Goal: Use online tool/utility: Utilize a website feature to perform a specific function

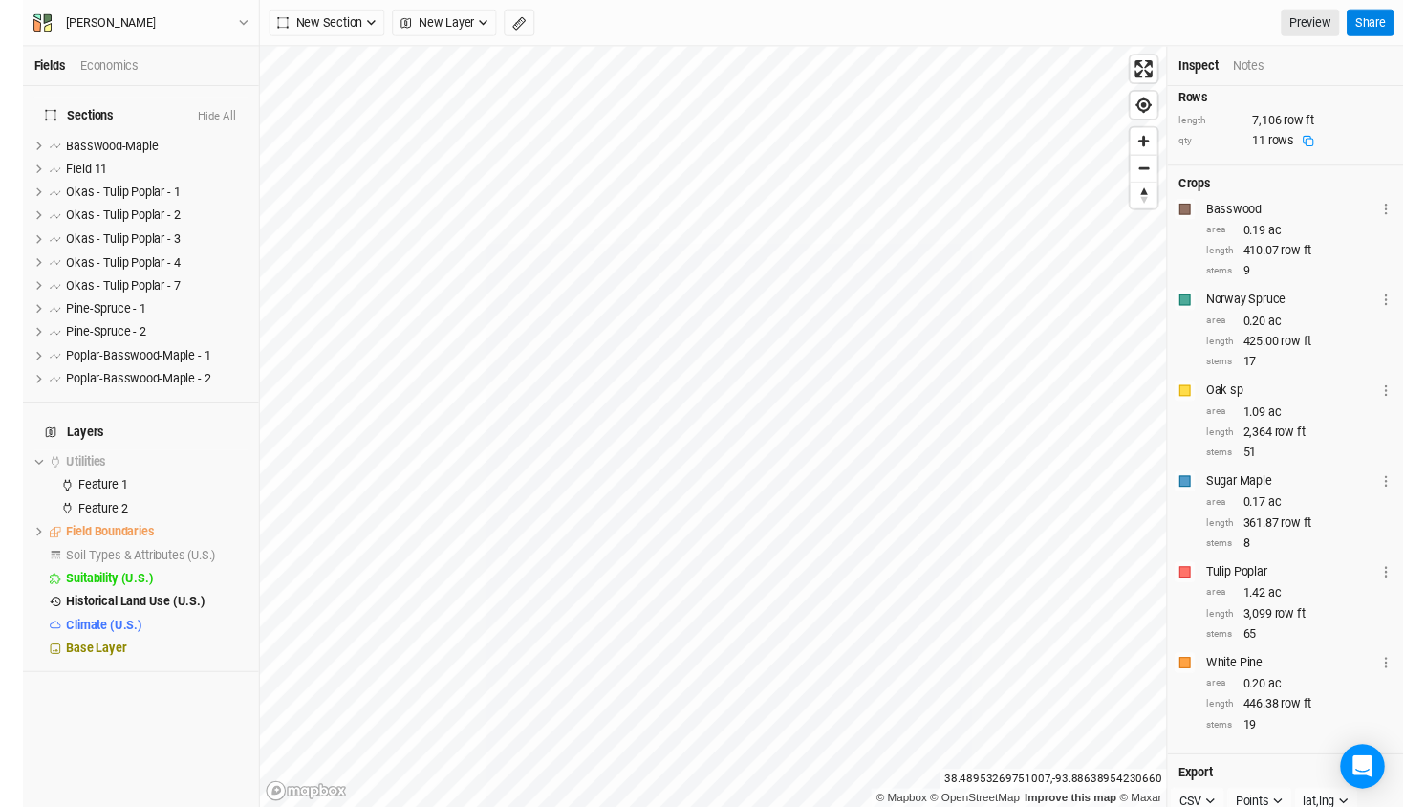
scroll to position [144, 0]
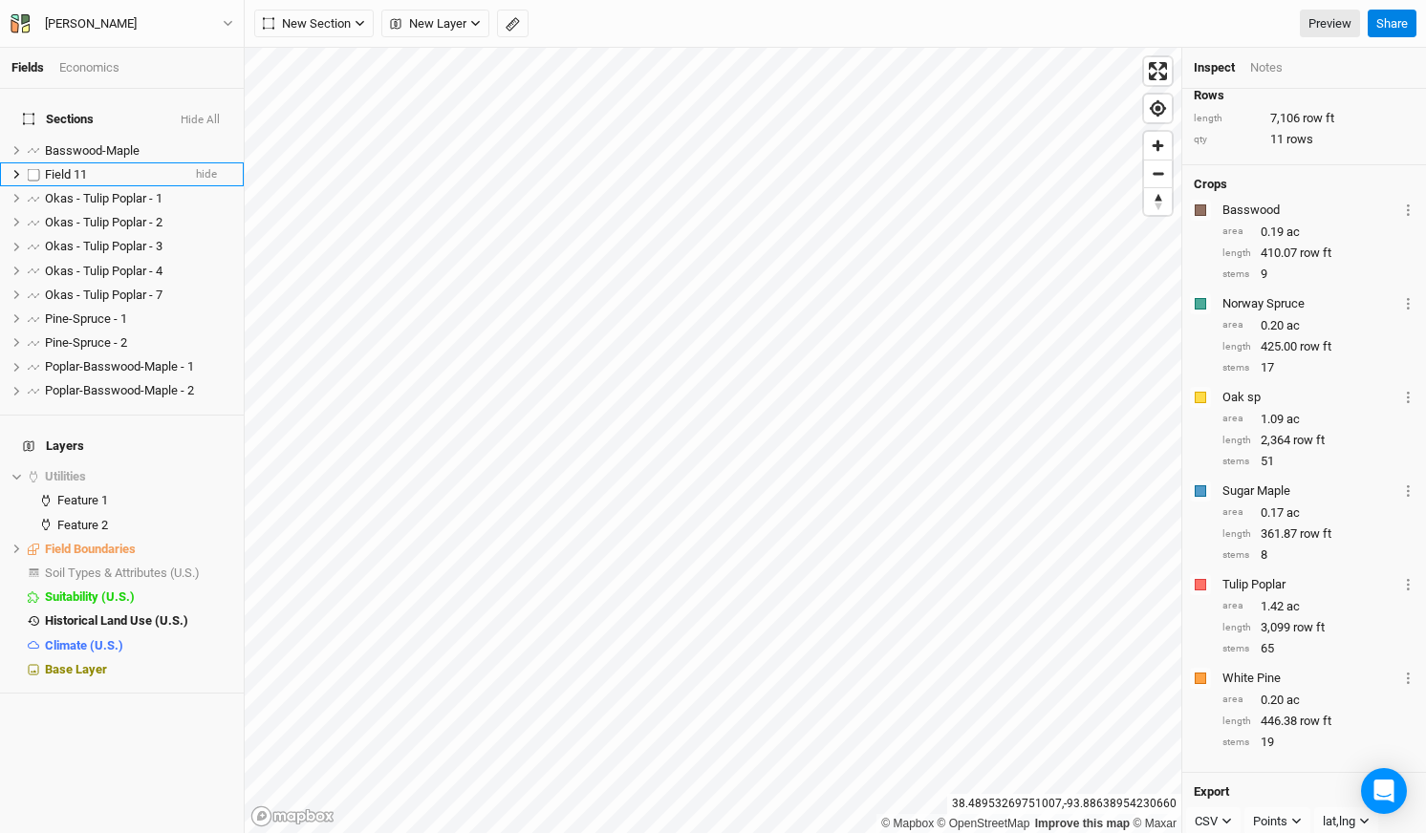
click at [58, 167] on span "Field 11" at bounding box center [66, 174] width 42 height 14
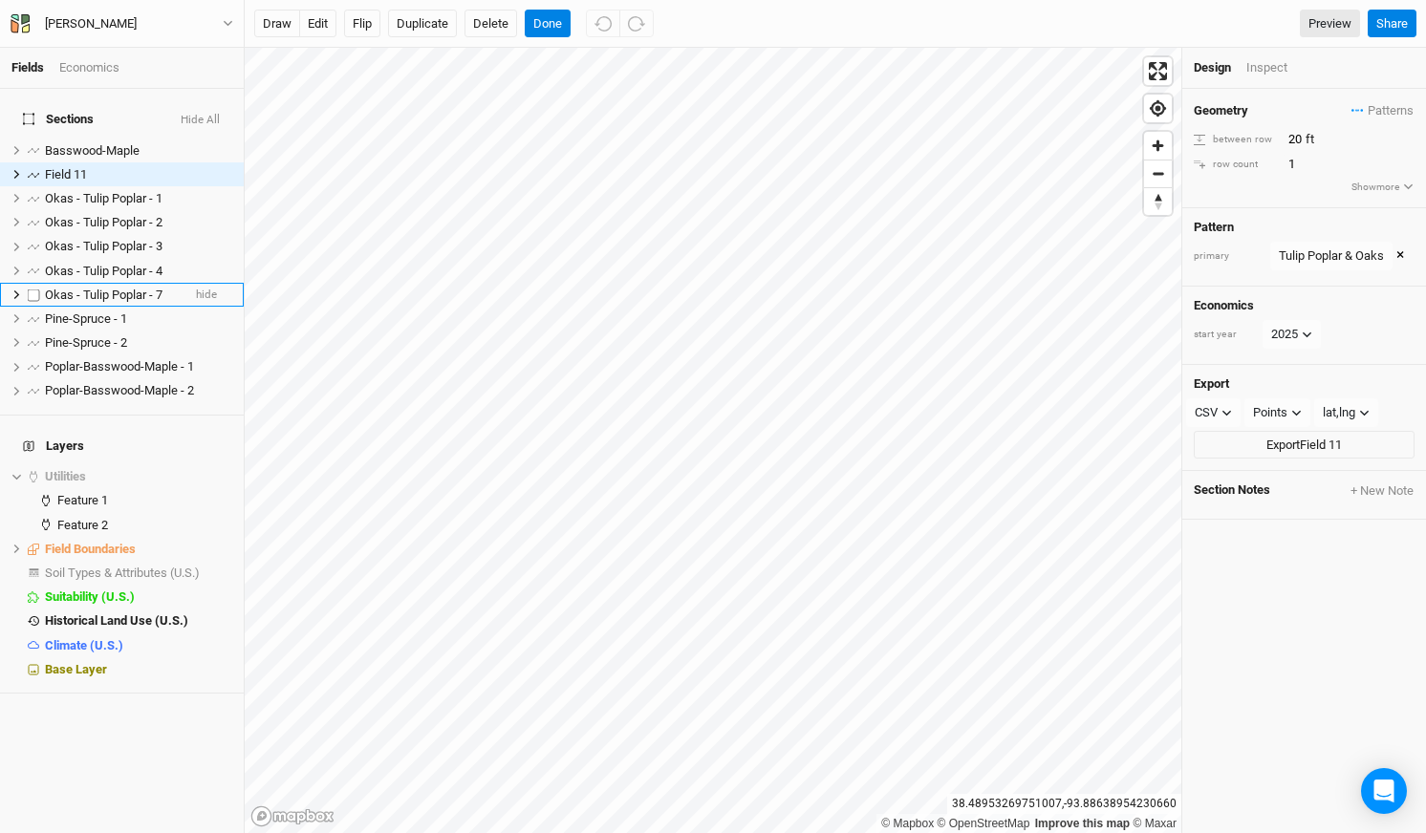
click at [98, 288] on span "Okas - Tulip Poplar - 7" at bounding box center [104, 295] width 118 height 14
click at [129, 288] on span "Okas - Tulip Poplar - 7" at bounding box center [104, 295] width 118 height 14
click at [71, 167] on span "Field 11" at bounding box center [66, 174] width 42 height 14
click at [79, 167] on span "Field 11" at bounding box center [66, 174] width 42 height 14
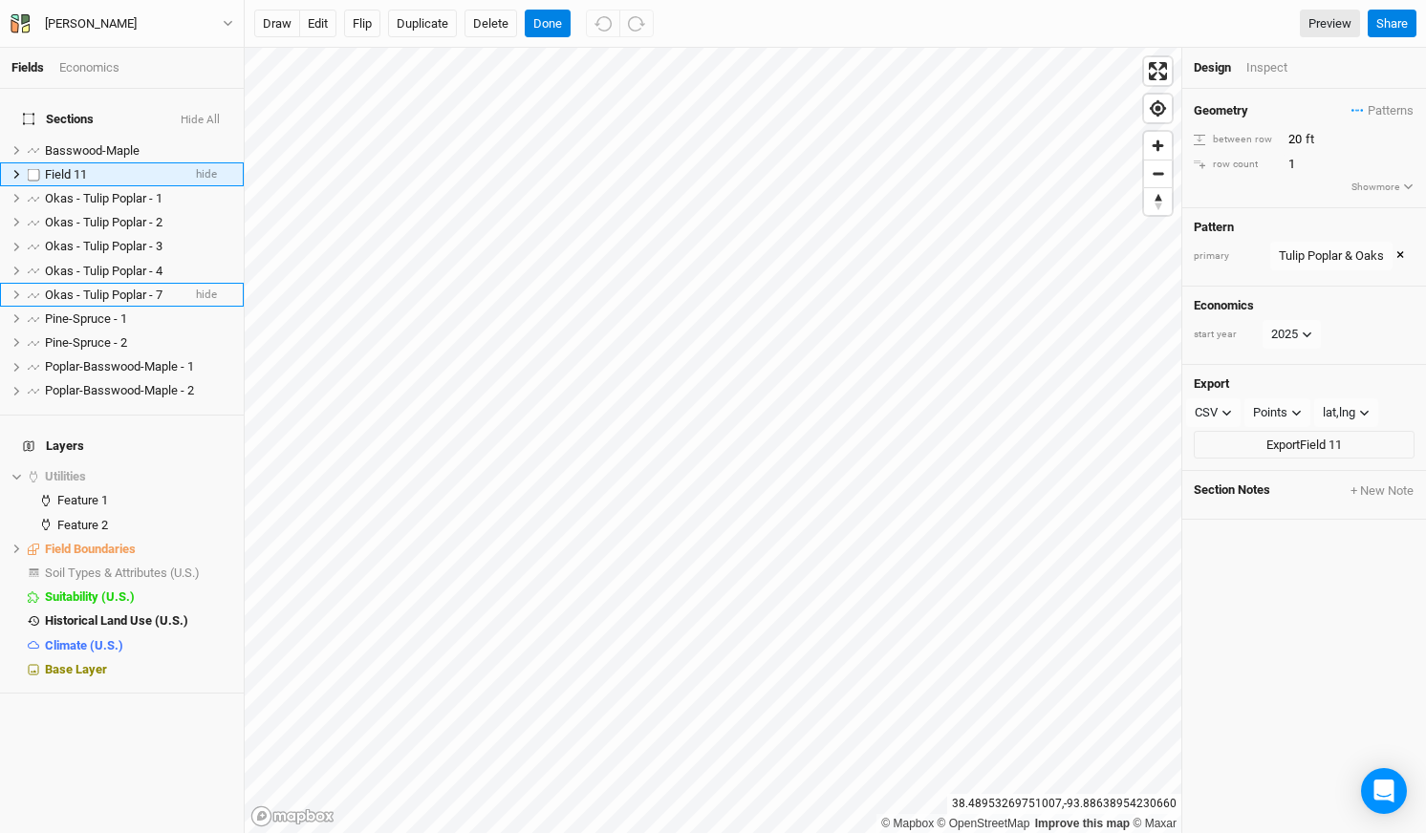
click at [79, 167] on span "Field 11" at bounding box center [66, 174] width 42 height 14
type input "Okas - Tulip Poplar - 6"
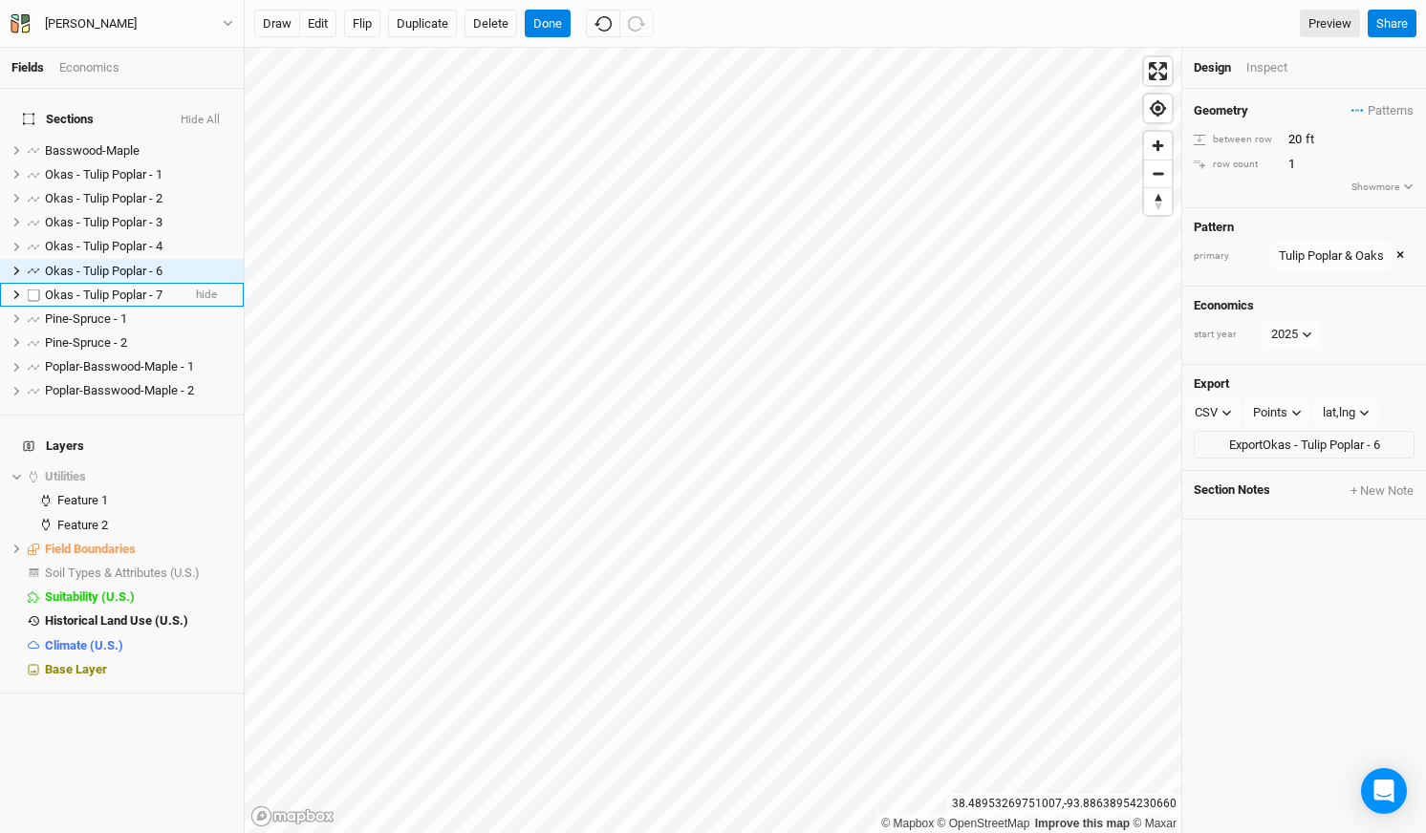
click at [99, 288] on span "Okas - Tulip Poplar - 7" at bounding box center [104, 295] width 118 height 14
click at [148, 288] on span "Okas - Tulip Poplar - 7" at bounding box center [104, 295] width 118 height 14
type input "Okas - Tulip Poplar - 5"
click at [166, 82] on div "Fields Economics" at bounding box center [122, 68] width 244 height 41
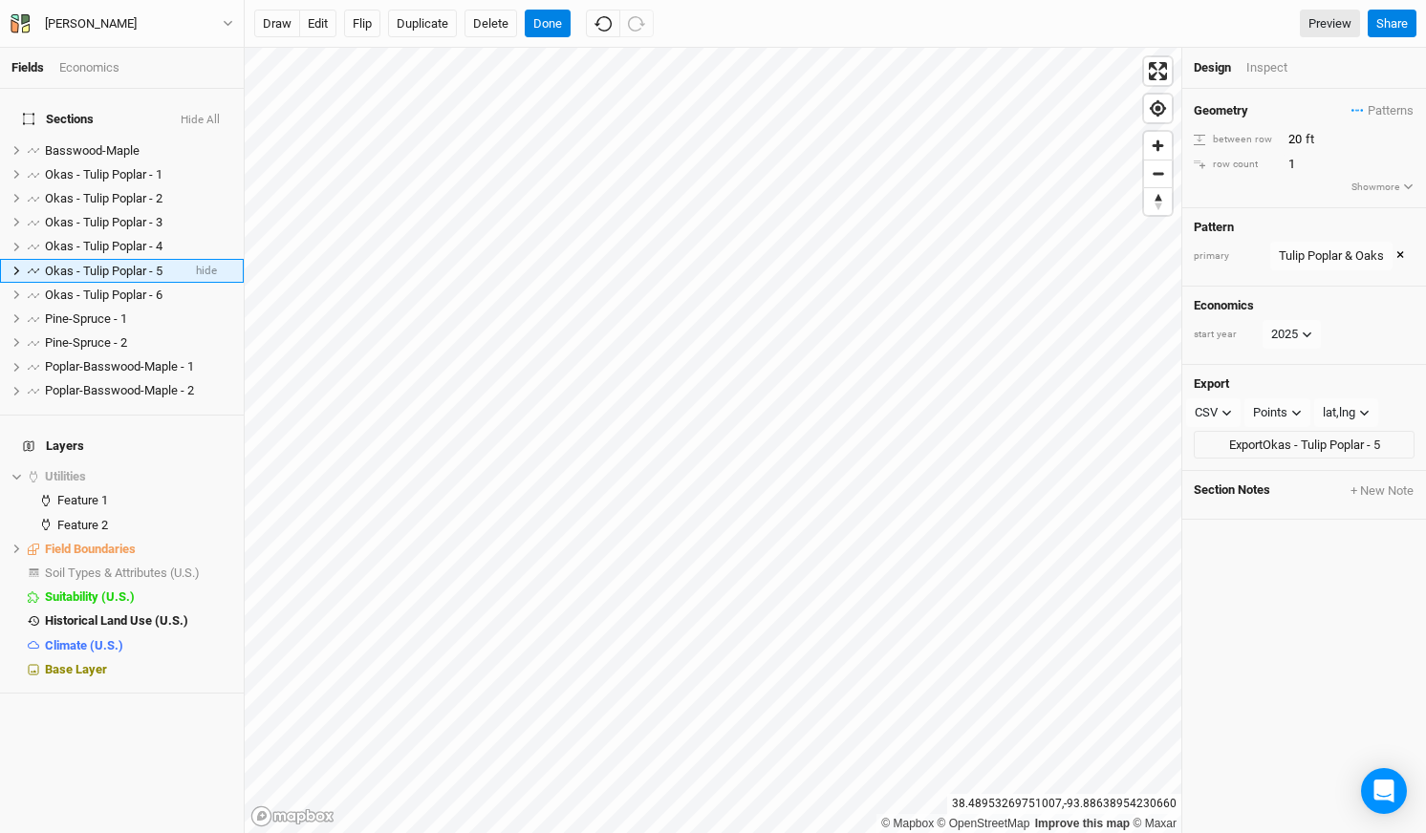
click at [133, 109] on h4 "Sections Hide All" at bounding box center [121, 119] width 221 height 38
click at [134, 167] on span "Okas - Tulip Poplar - 1" at bounding box center [104, 174] width 118 height 14
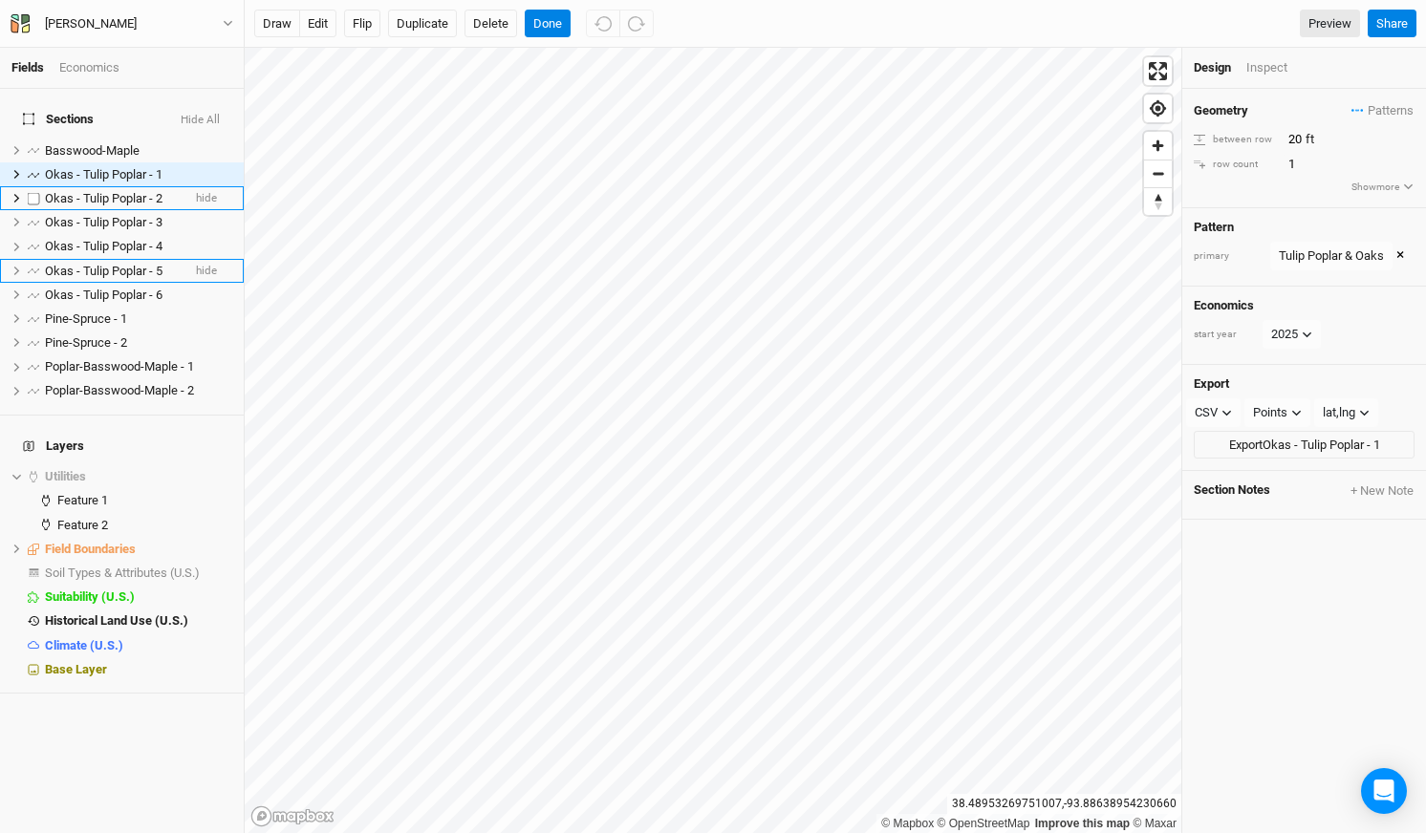
click at [129, 191] on span "Okas - Tulip Poplar - 2" at bounding box center [104, 198] width 118 height 14
click at [128, 215] on span "Okas - Tulip Poplar - 3" at bounding box center [104, 222] width 118 height 14
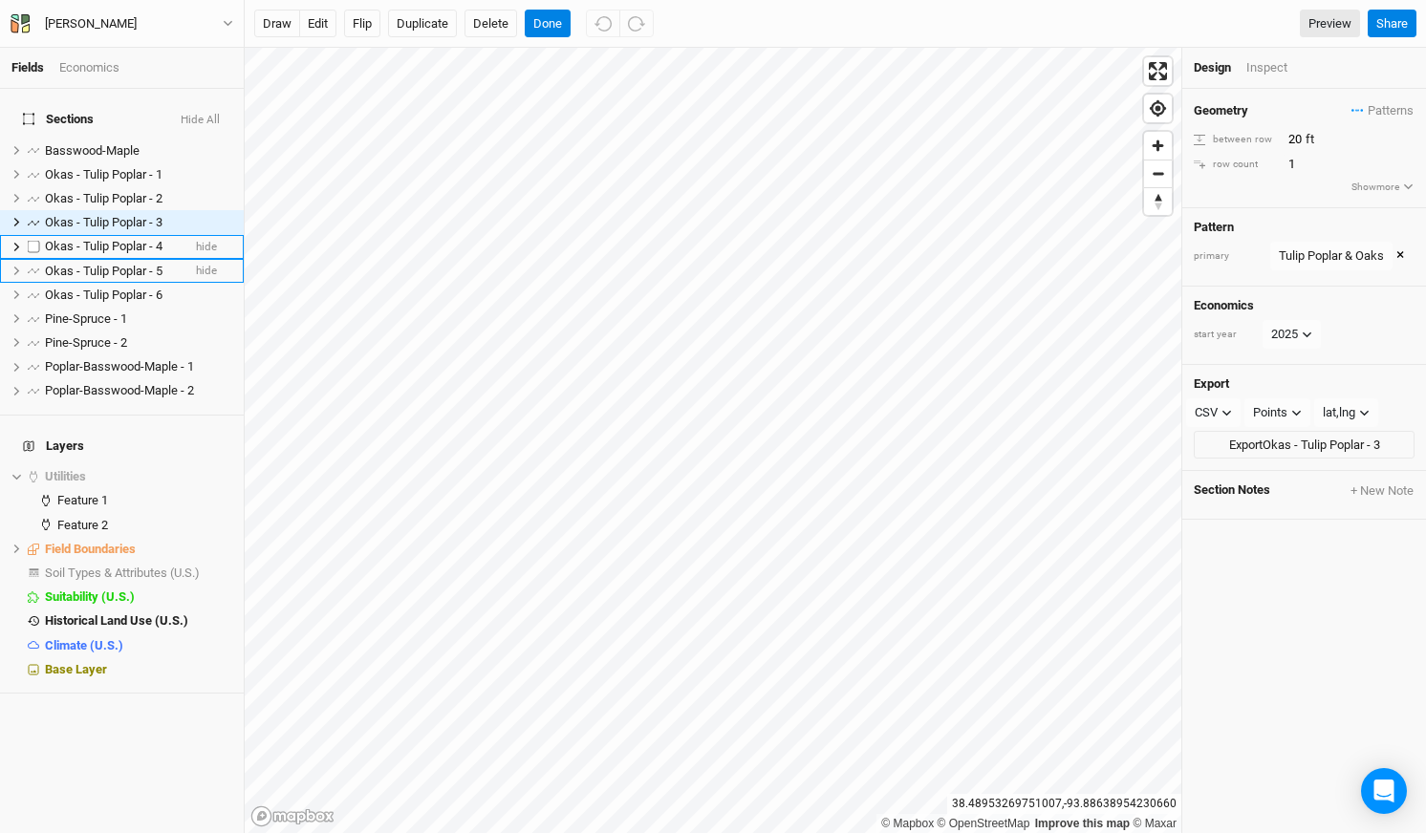
click at [120, 239] on span "Okas - Tulip Poplar - 4" at bounding box center [104, 246] width 118 height 14
click at [114, 264] on span "Okas - Tulip Poplar - 5" at bounding box center [104, 271] width 118 height 14
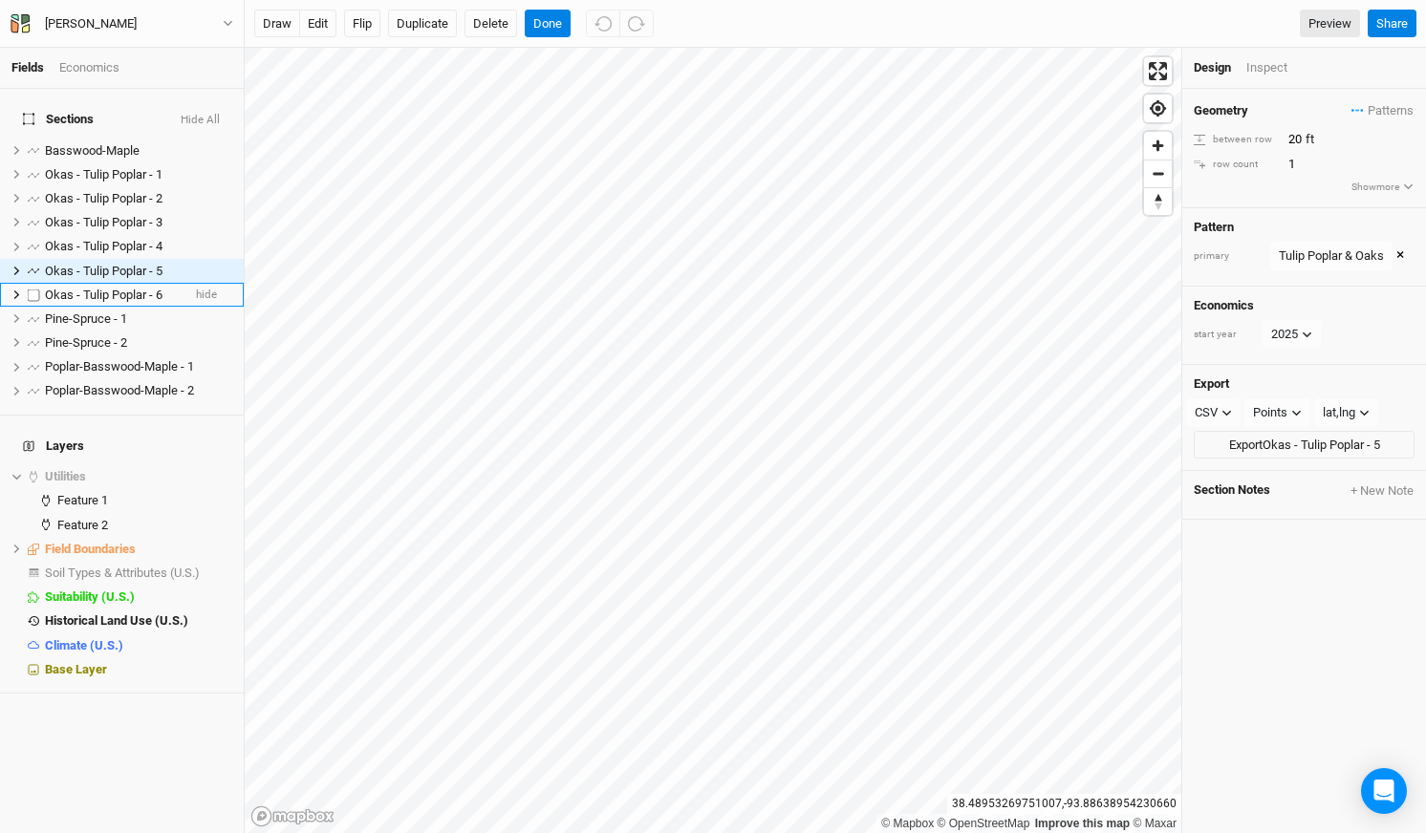
click at [104, 288] on span "Okas - Tulip Poplar - 6" at bounding box center [104, 295] width 118 height 14
click at [539, 26] on button "Done" at bounding box center [548, 24] width 46 height 29
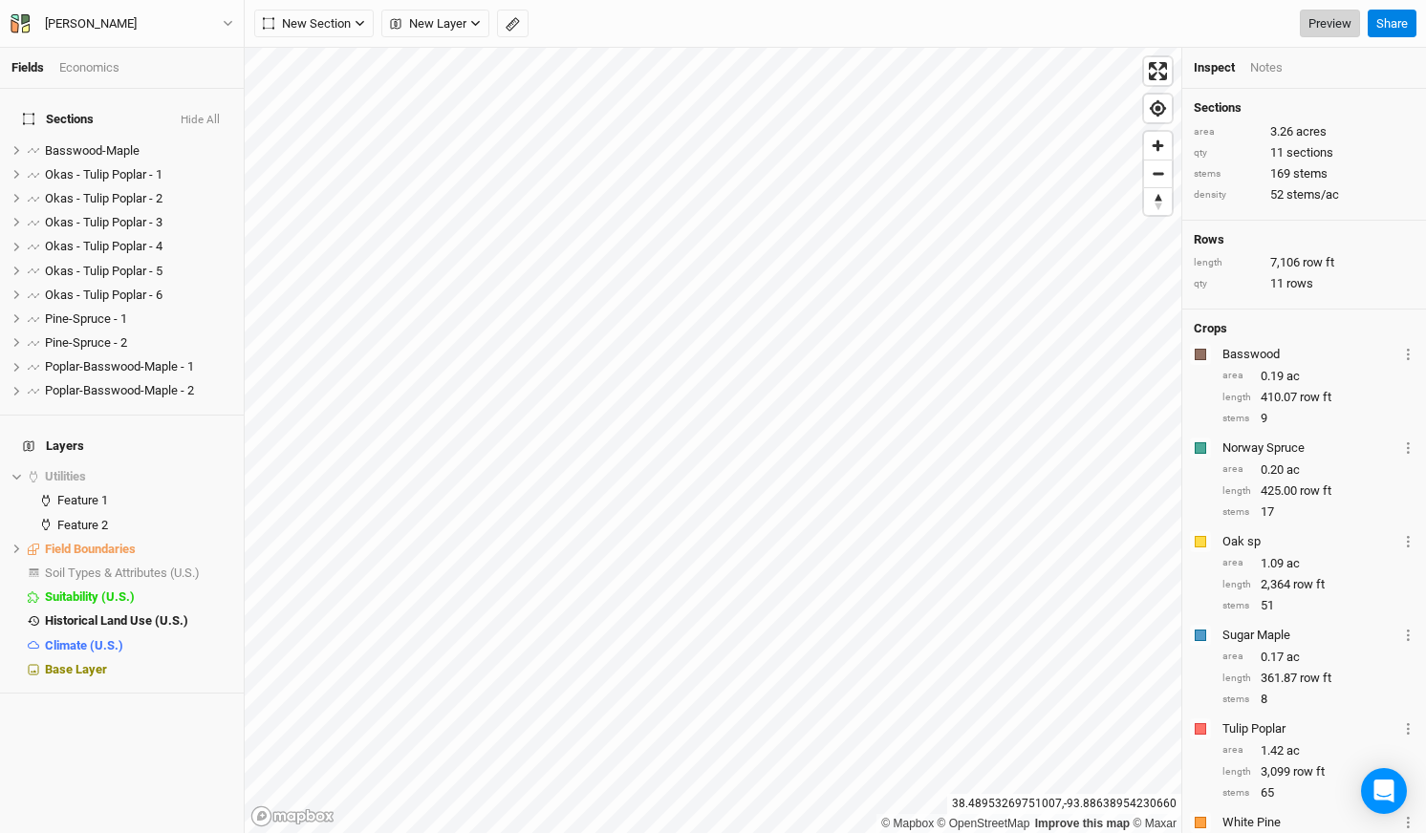
click at [1335, 18] on link "Preview" at bounding box center [1330, 24] width 60 height 29
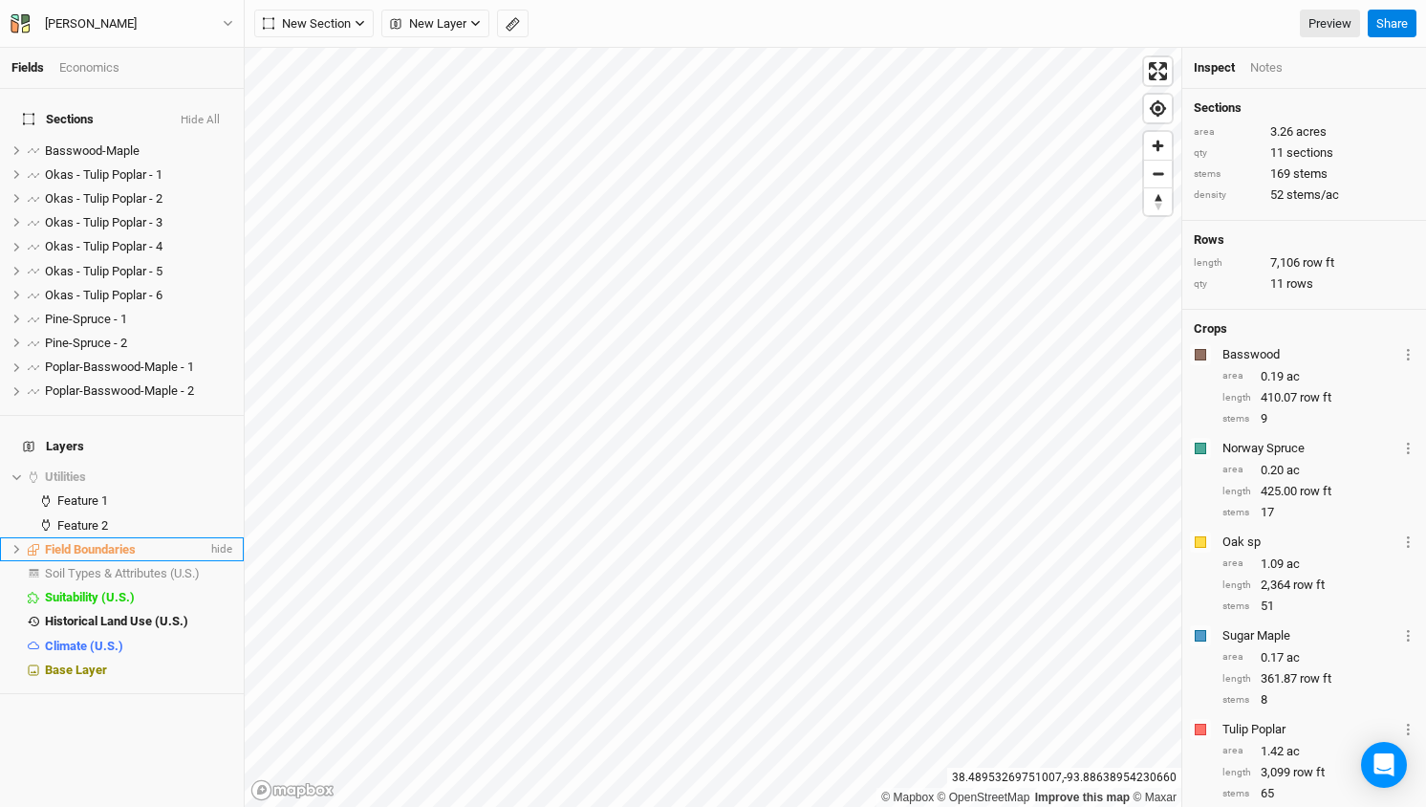
click at [82, 542] on span "Field Boundaries" at bounding box center [90, 549] width 91 height 14
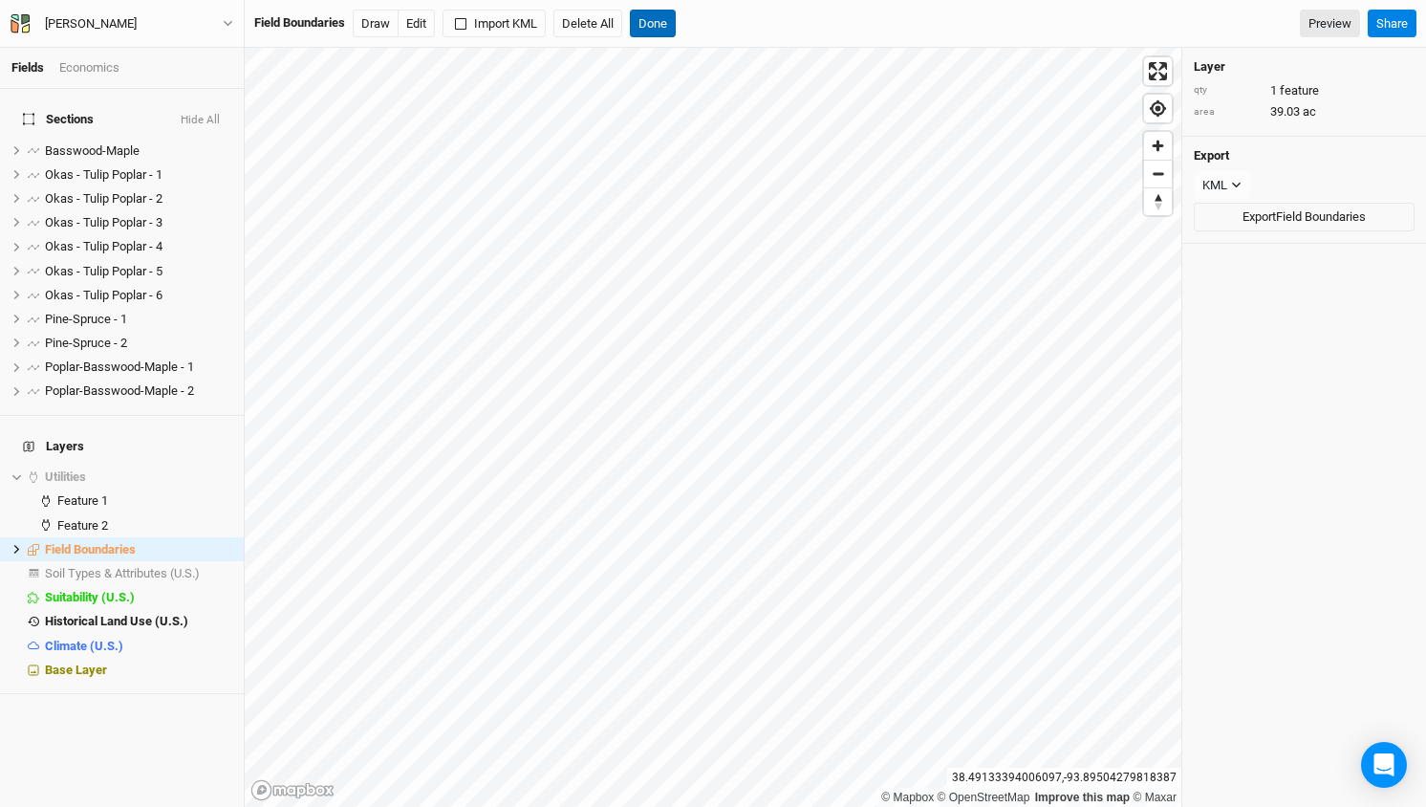
click at [659, 22] on button "Done" at bounding box center [653, 24] width 46 height 29
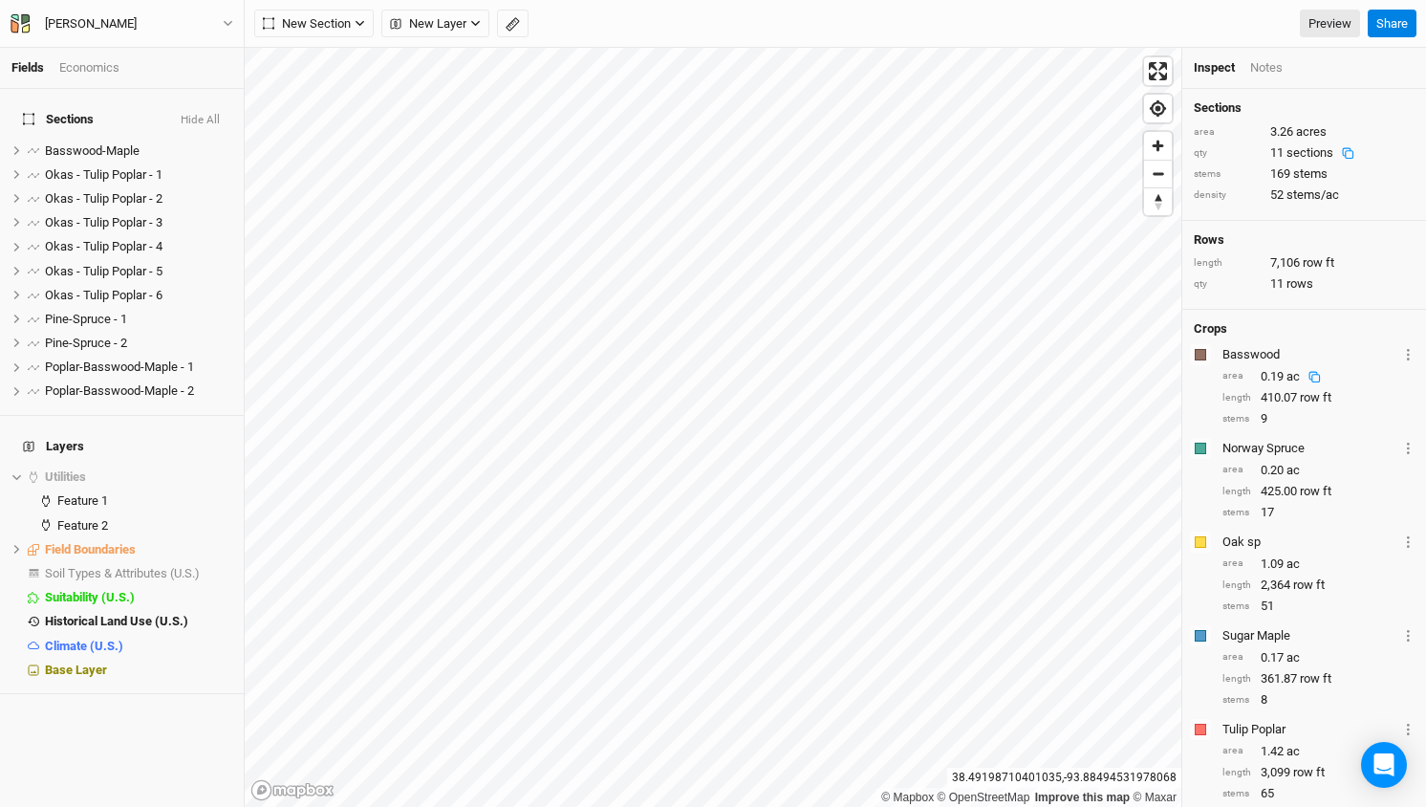
click at [1291, 373] on span "ac" at bounding box center [1292, 376] width 13 height 14
click at [62, 143] on span "Basswood-Maple" at bounding box center [92, 150] width 95 height 14
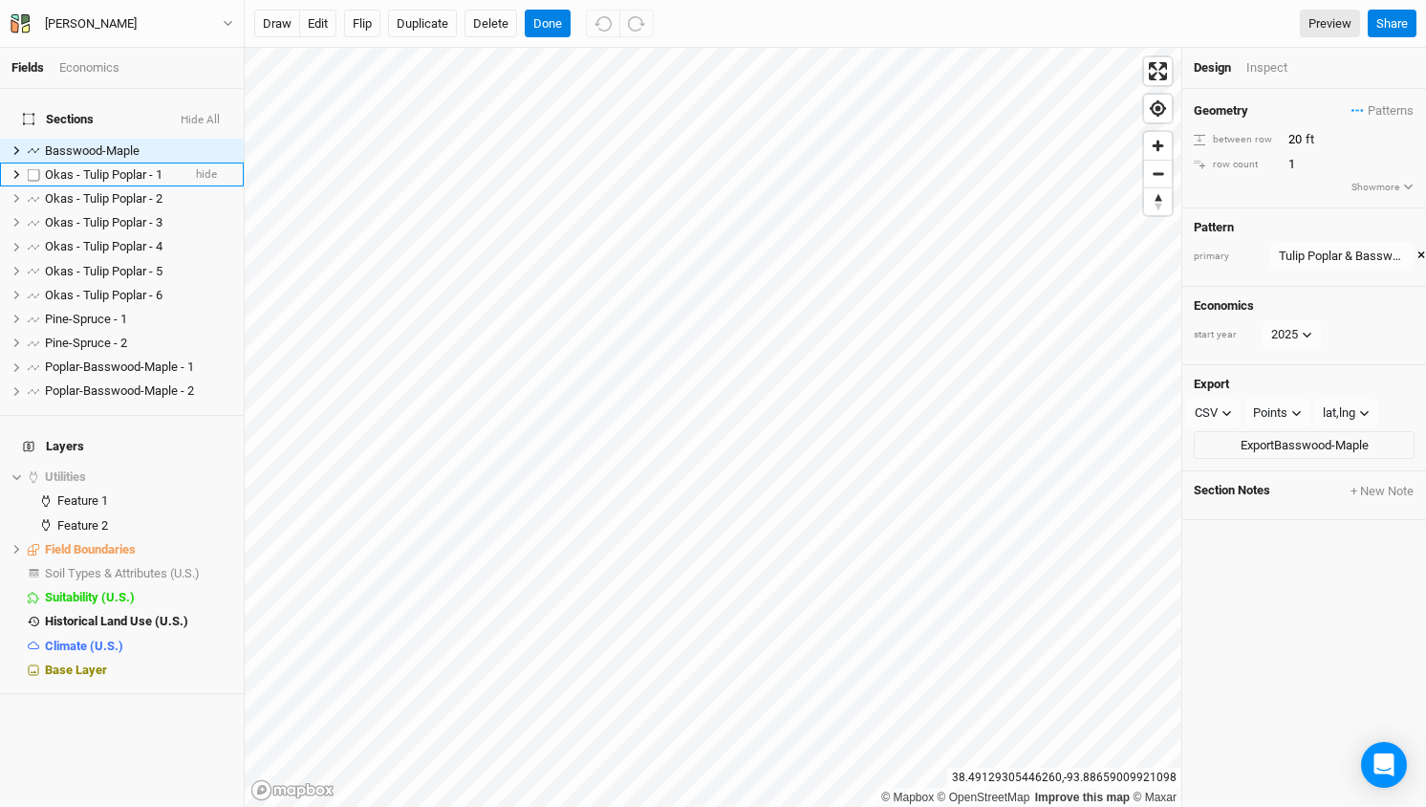
click at [62, 167] on span "Okas - Tulip Poplar - 1" at bounding box center [104, 174] width 118 height 14
click at [68, 143] on span "Basswood-Maple" at bounding box center [92, 150] width 95 height 14
click at [1256, 81] on div "Design Inspect" at bounding box center [1304, 68] width 244 height 41
click at [1261, 76] on div "Inspect" at bounding box center [1280, 67] width 68 height 17
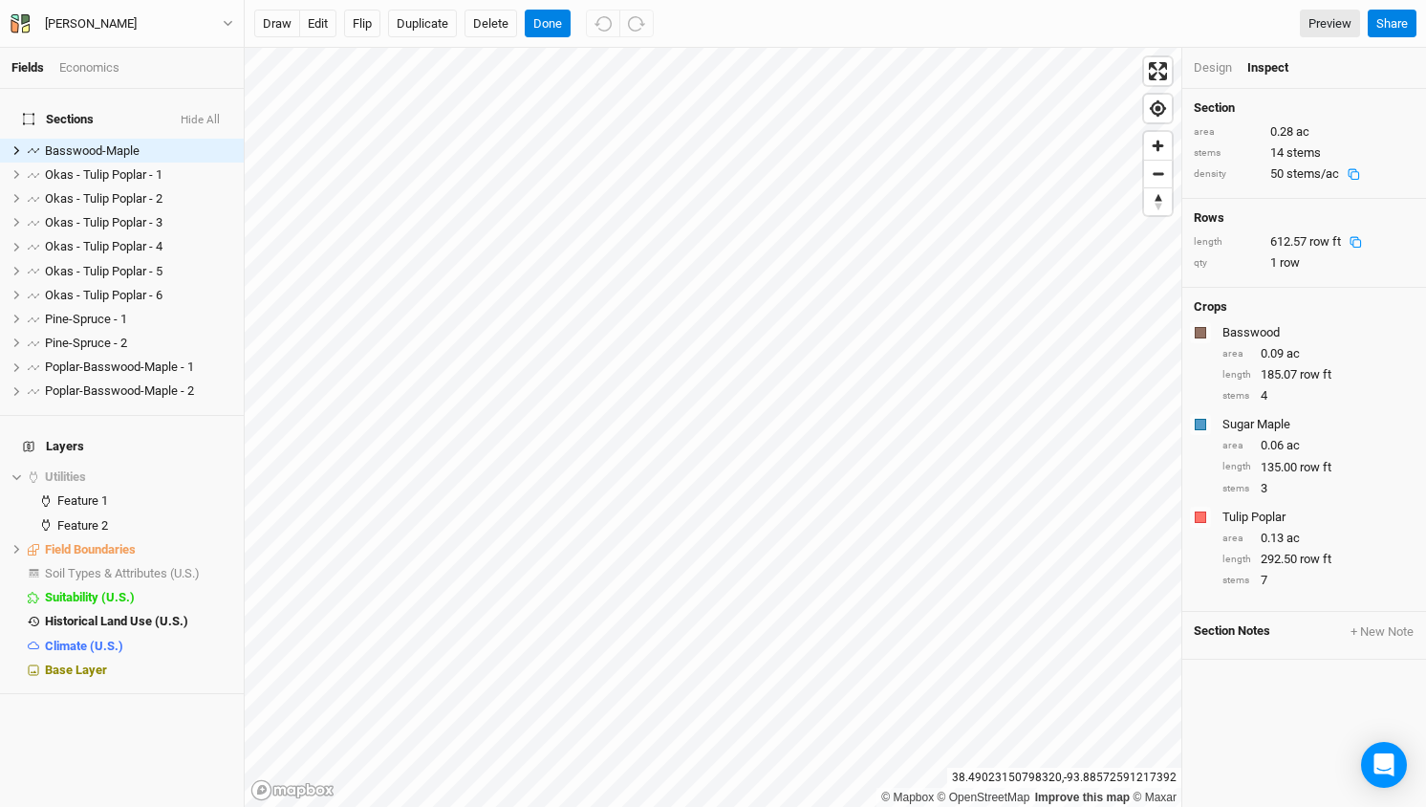
click at [1186, 0] on div "draw edit Flip Duplicate Delete Done Preview Share" at bounding box center [835, 24] width 1181 height 48
click at [136, 143] on span "Basswood-Maple" at bounding box center [92, 150] width 95 height 14
click at [1206, 67] on div "Design" at bounding box center [1213, 67] width 38 height 17
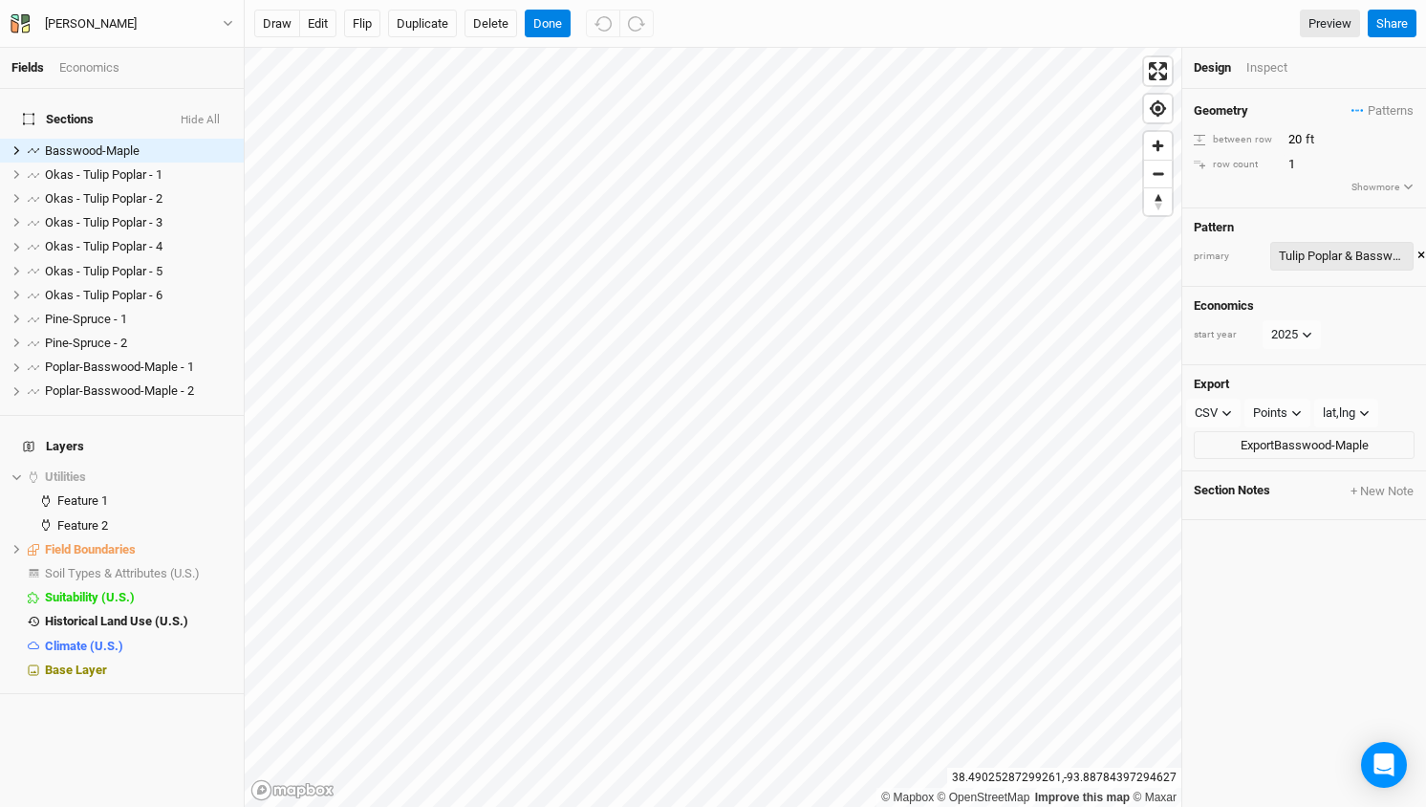
click at [1327, 264] on button "Tulip Poplar & Basswood & Maple 5" at bounding box center [1341, 256] width 143 height 29
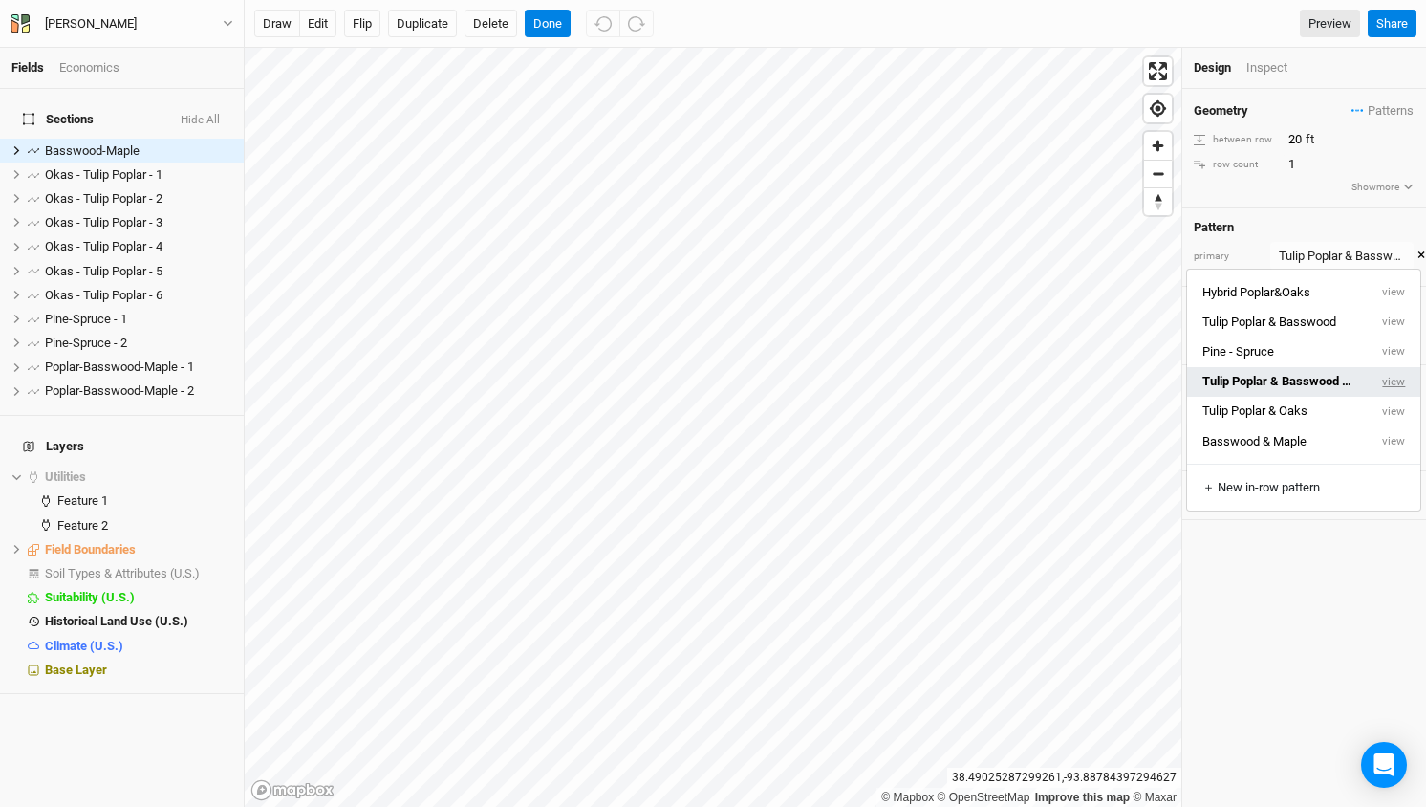
click at [1394, 375] on button "view" at bounding box center [1394, 382] width 53 height 30
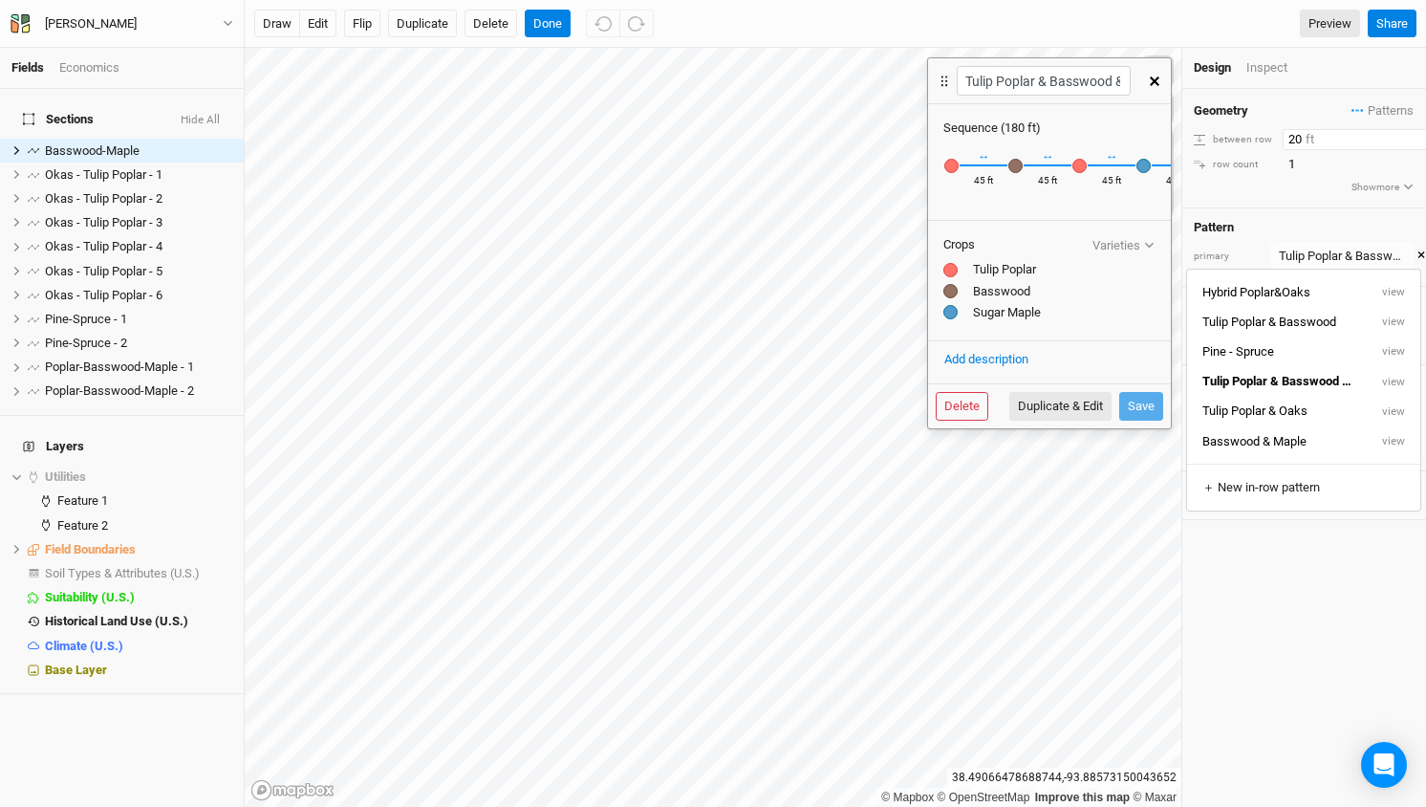
click at [1301, 137] on input "20" at bounding box center [1366, 139] width 166 height 21
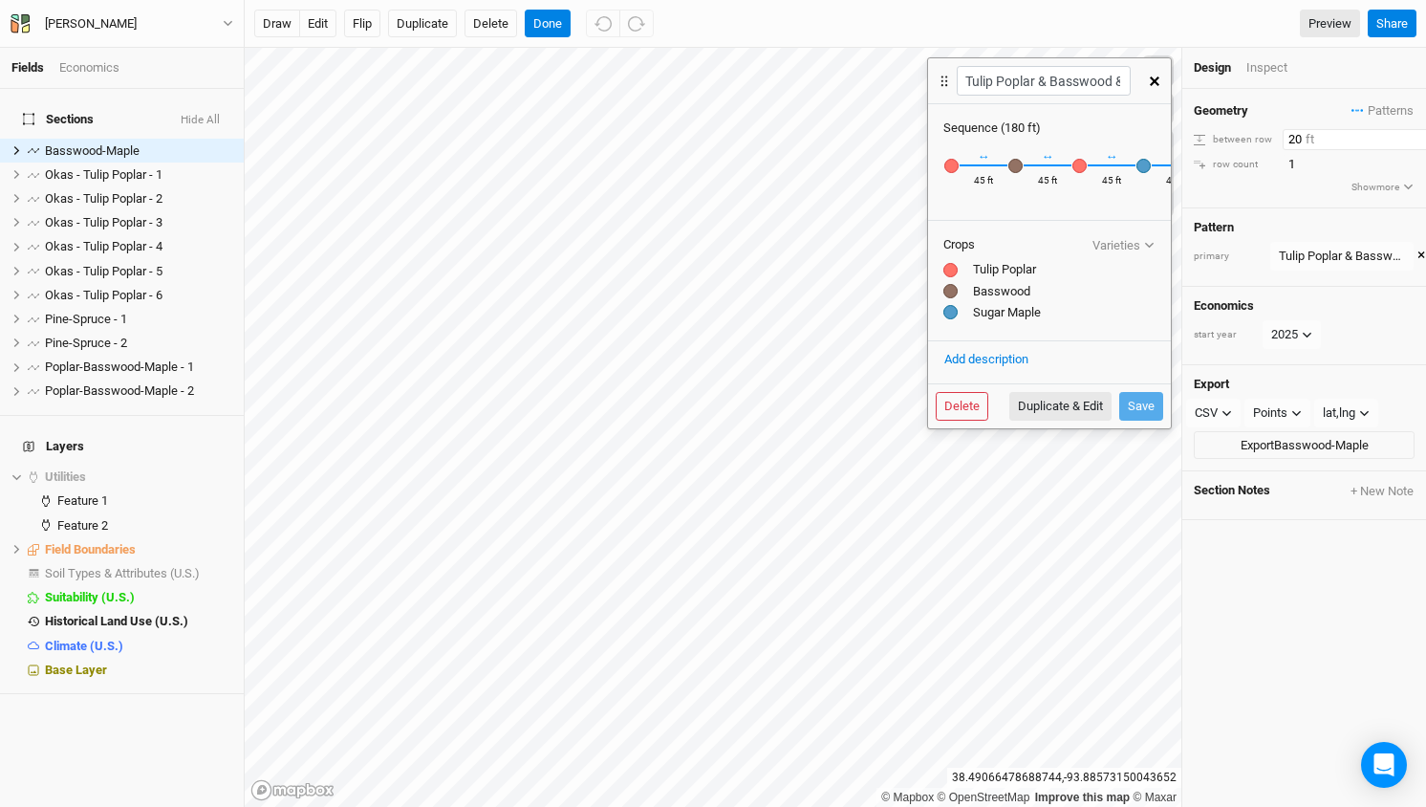
click at [1296, 136] on input "20" at bounding box center [1366, 139] width 166 height 21
type input "60"
click at [1245, 583] on div "Geometry Patterns Hybrid Poplar&Oaks view Tulip Poplar & Basswood view Pine - S…" at bounding box center [1304, 448] width 244 height 718
click at [1156, 84] on icon "button" at bounding box center [1155, 81] width 10 height 10
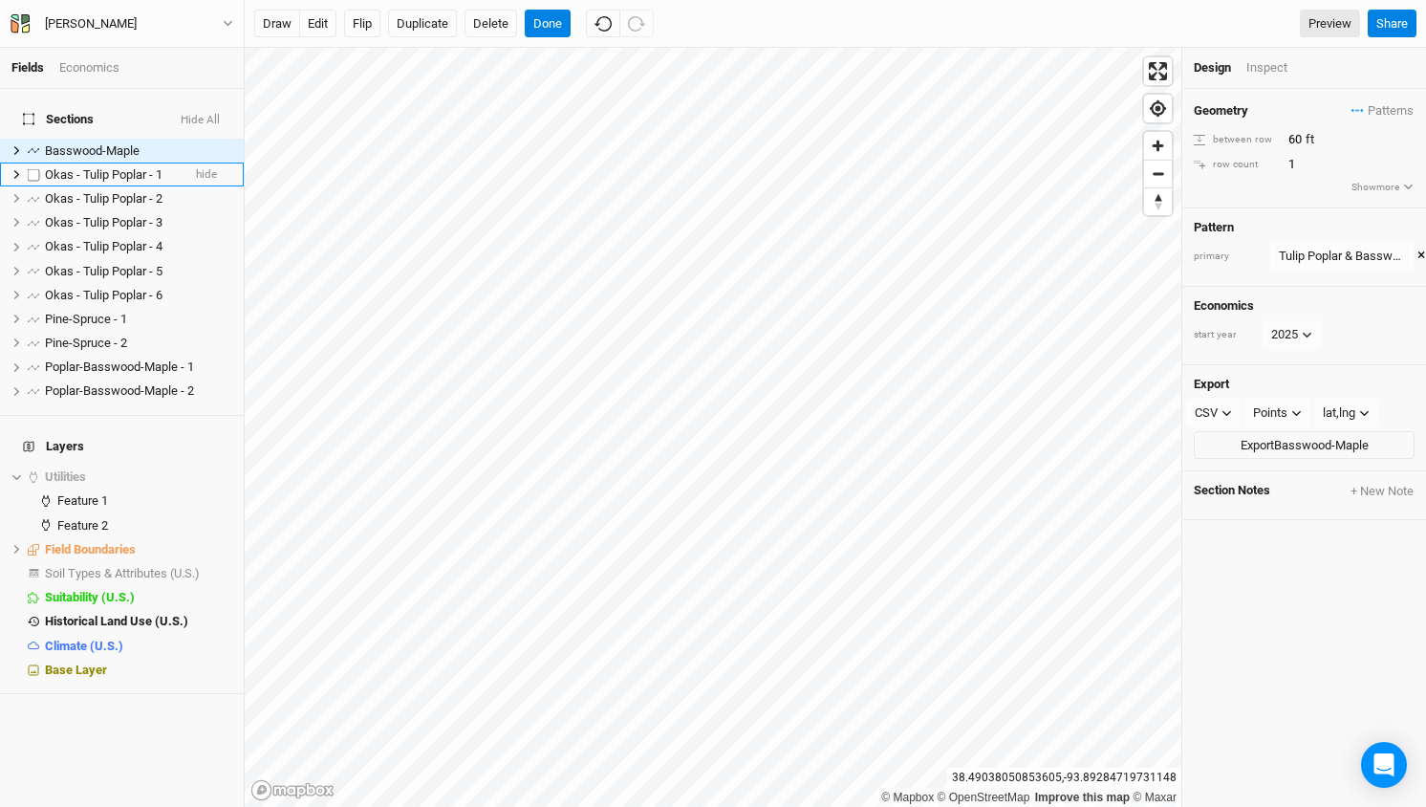
click at [121, 167] on span "Okas - Tulip Poplar - 1" at bounding box center [104, 174] width 118 height 14
click at [1297, 137] on input "20" at bounding box center [1366, 139] width 166 height 21
type input "60"
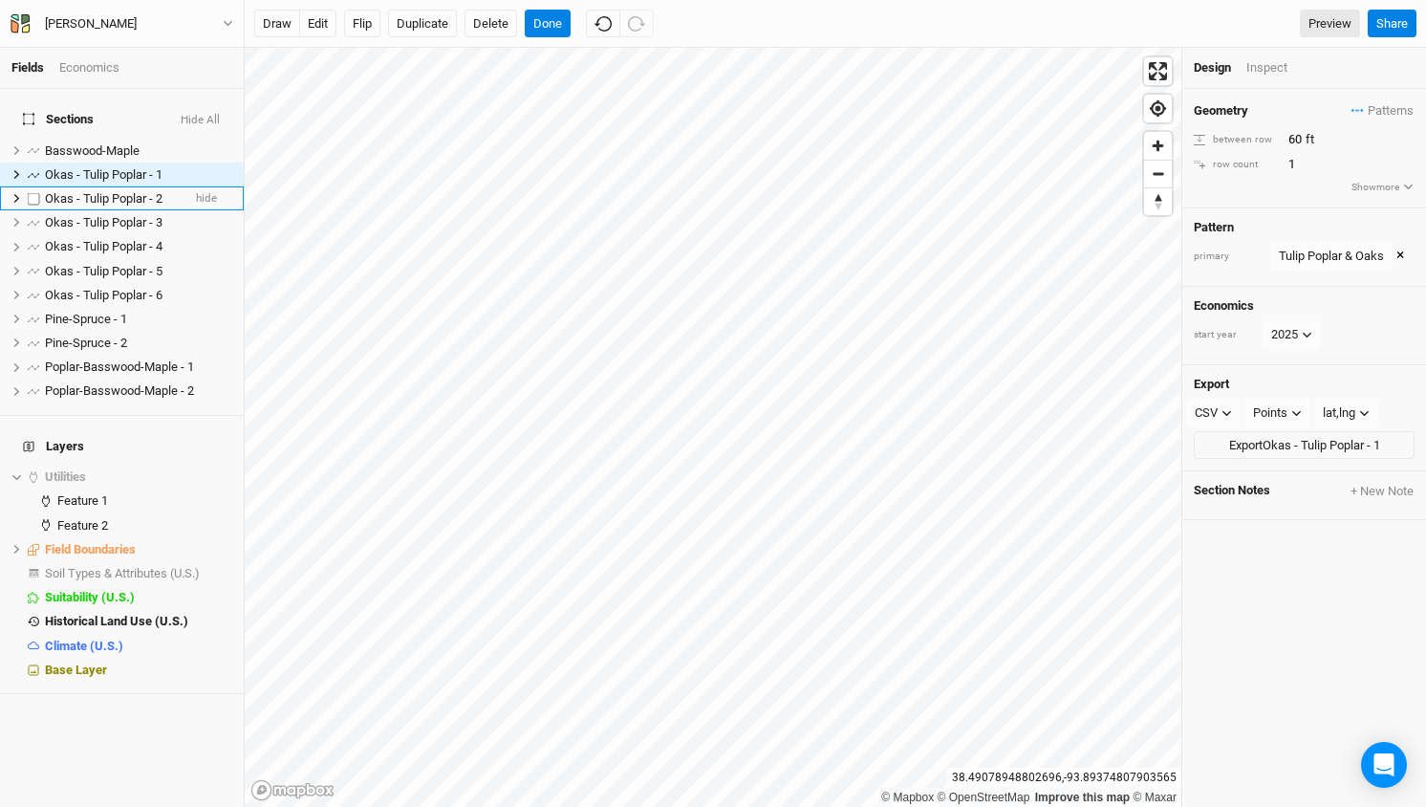
click at [137, 191] on span "Okas - Tulip Poplar - 2" at bounding box center [104, 198] width 118 height 14
click at [1289, 134] on input "20" at bounding box center [1366, 139] width 166 height 21
type input "60"
click at [150, 215] on span "Okas - Tulip Poplar - 3" at bounding box center [104, 222] width 118 height 14
click at [1300, 124] on div "Geometry Patterns Hybrid Poplar&Oaks view Tulip Poplar & Basswood view Pine - S…" at bounding box center [1304, 148] width 244 height 119
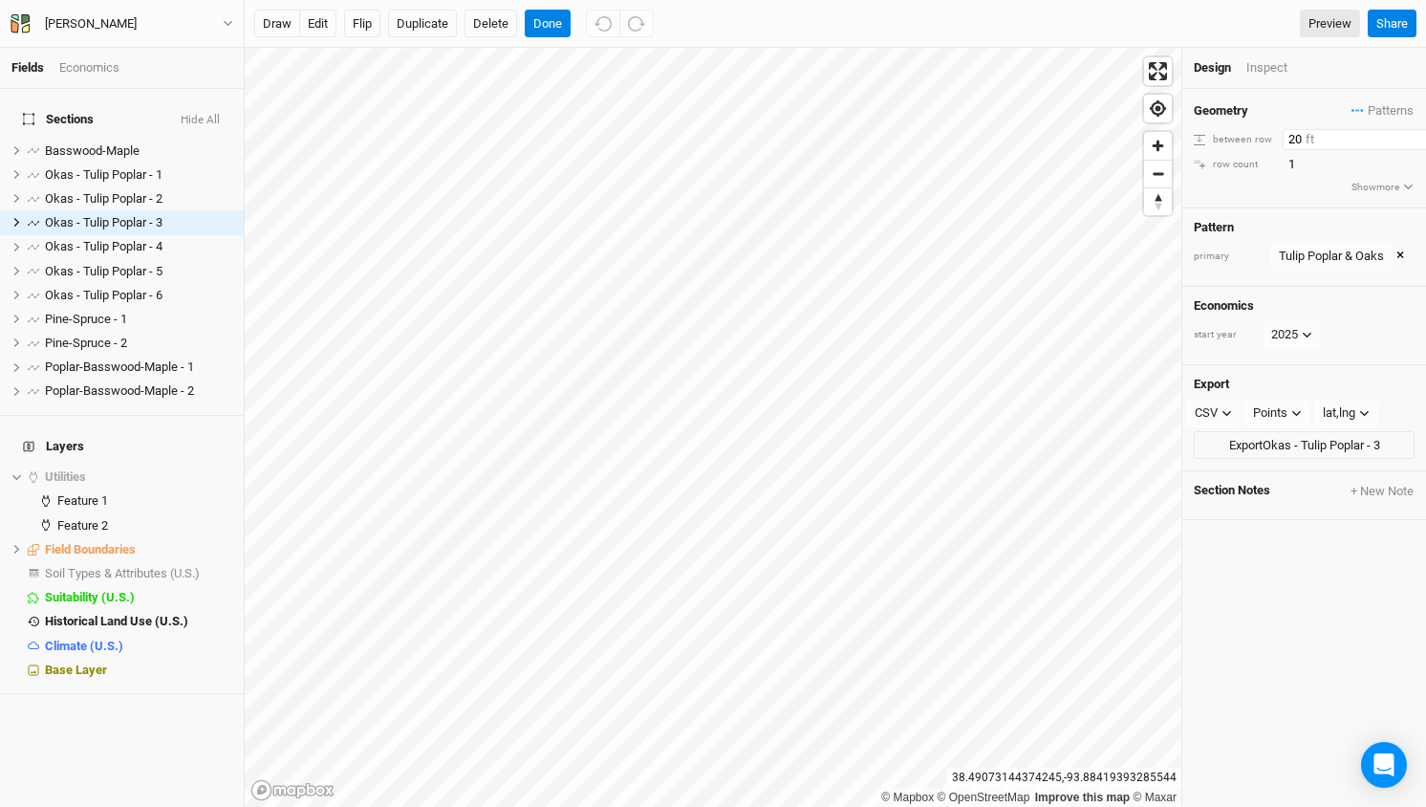
click at [1291, 141] on input "20" at bounding box center [1366, 139] width 166 height 21
type input "60"
click at [123, 239] on span "Okas - Tulip Poplar - 4" at bounding box center [104, 246] width 118 height 14
click at [1290, 136] on input "20" at bounding box center [1366, 139] width 166 height 21
type input "60"
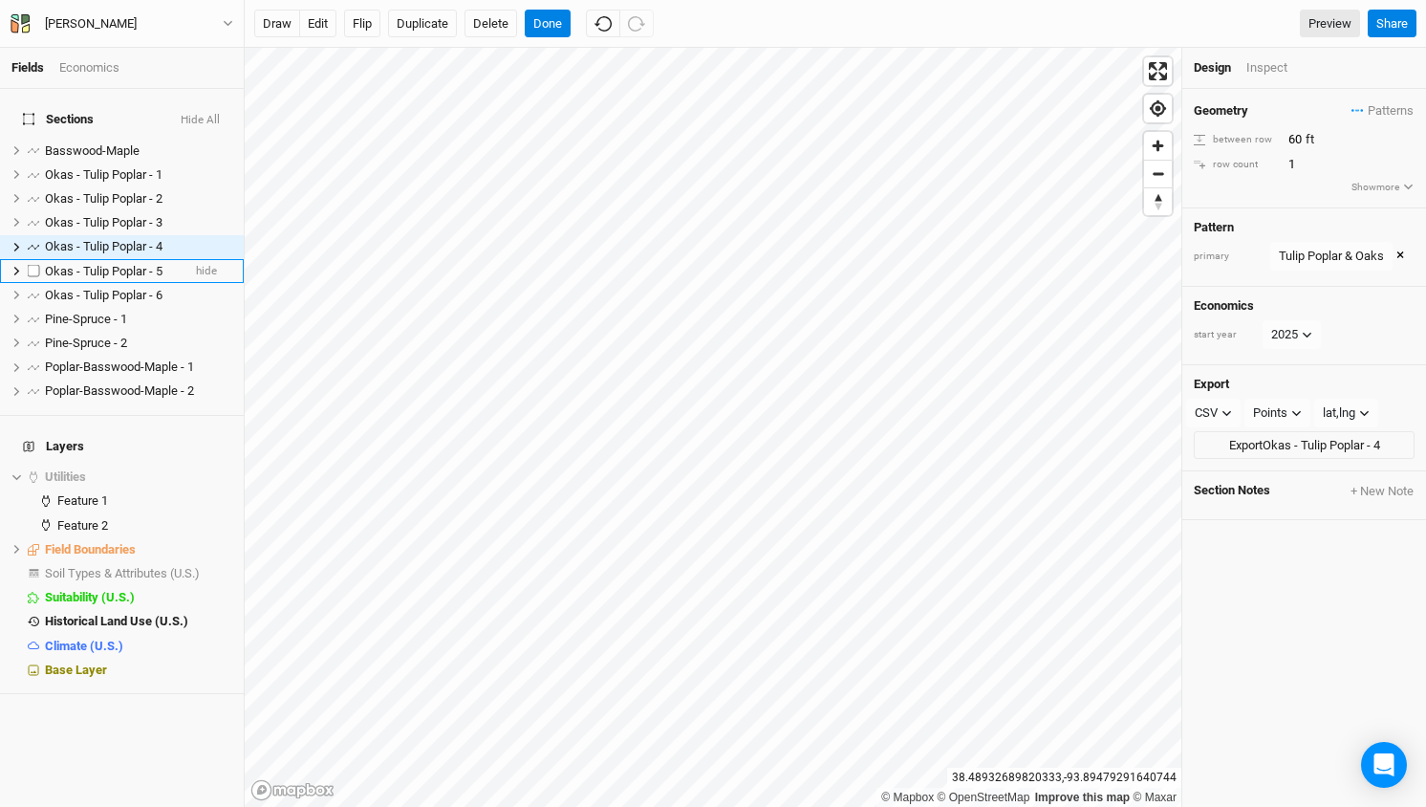
click at [148, 264] on span "Okas - Tulip Poplar - 5" at bounding box center [104, 271] width 118 height 14
click at [1294, 129] on input "20" at bounding box center [1366, 139] width 166 height 21
type input "60"
click at [144, 283] on li "Okas - Tulip Poplar - 6 hide" at bounding box center [122, 295] width 244 height 24
click at [1290, 132] on input "20" at bounding box center [1366, 139] width 166 height 21
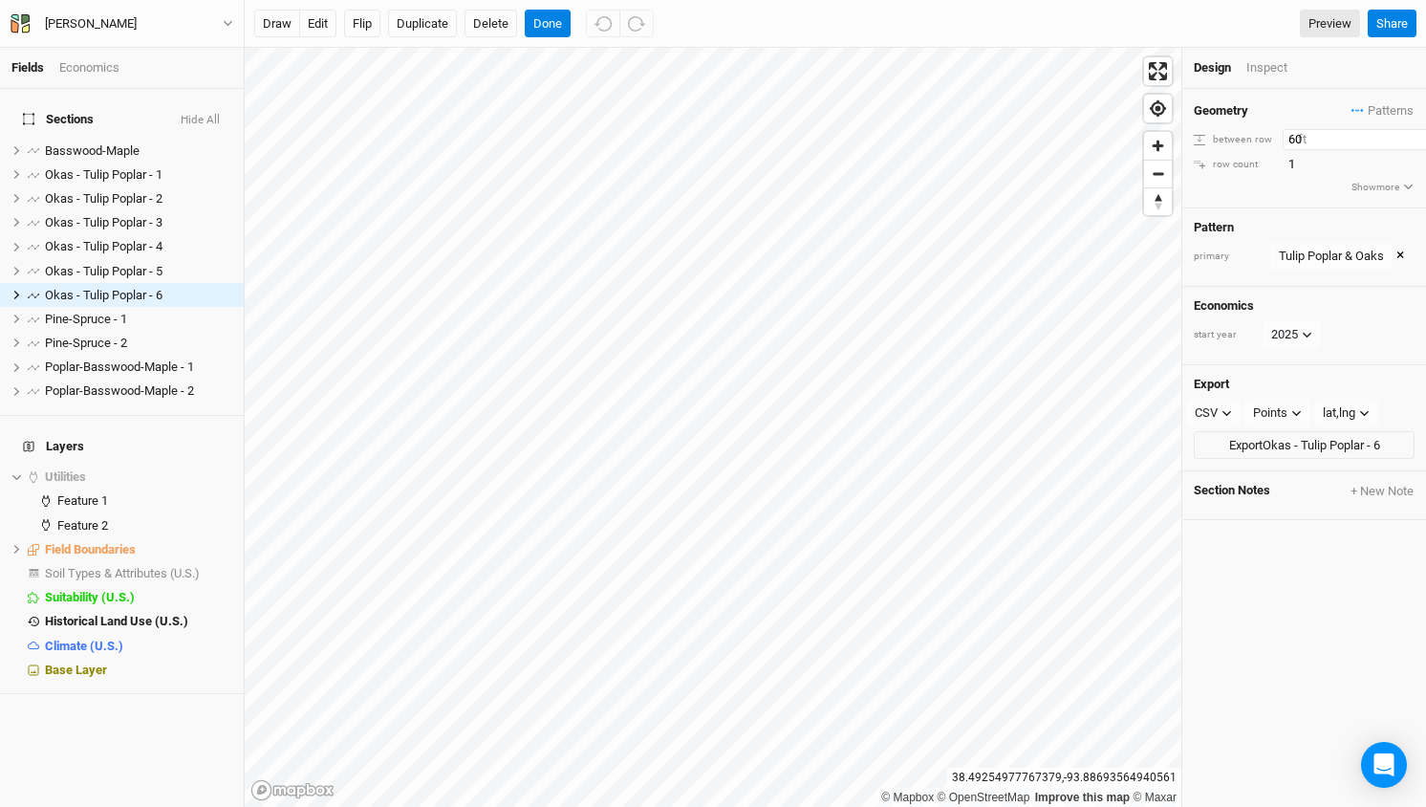
type input "60"
click at [60, 312] on span "Pine-Spruce - 1" at bounding box center [86, 319] width 82 height 14
click at [1291, 143] on input "20" at bounding box center [1366, 139] width 166 height 21
click at [1290, 131] on input "20" at bounding box center [1366, 139] width 166 height 21
type input "50"
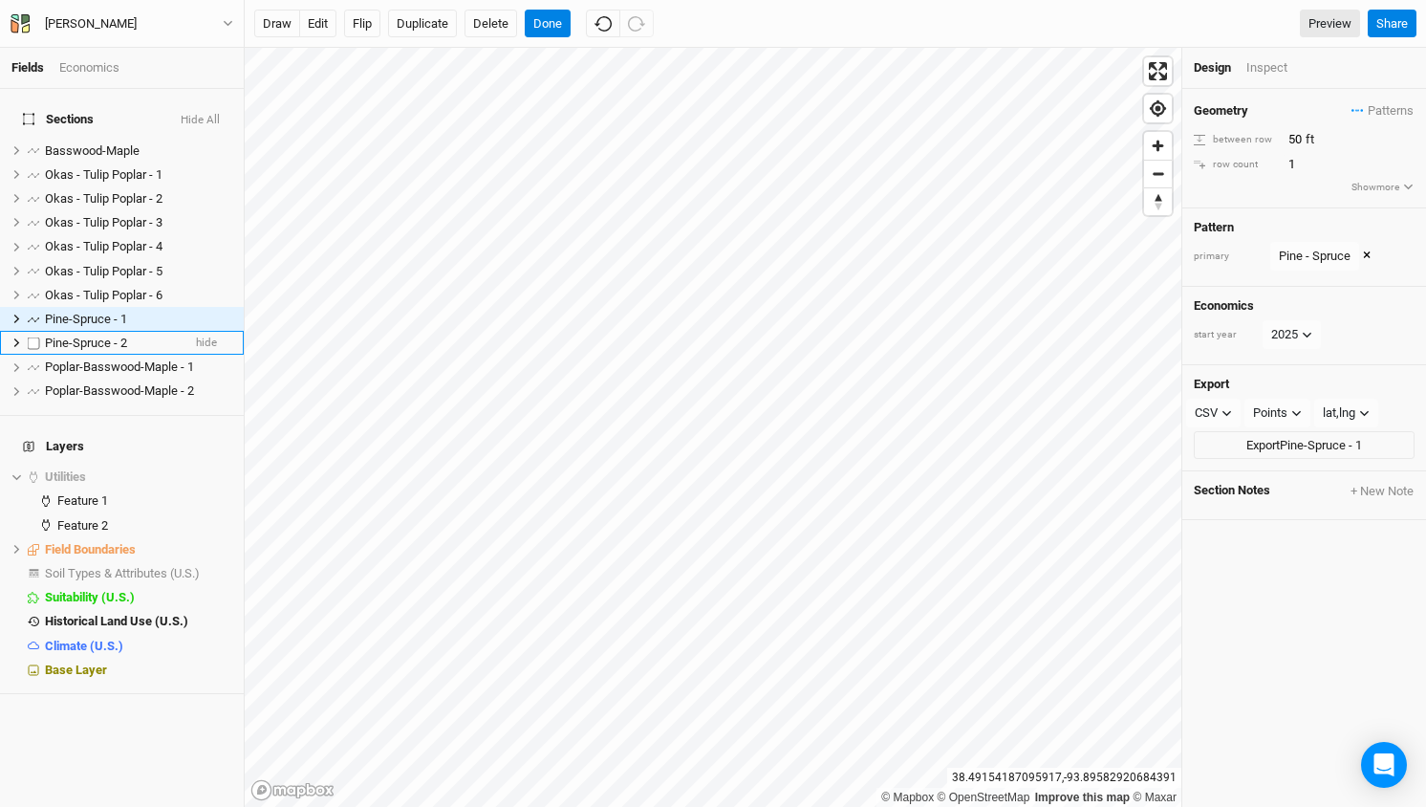
click at [95, 335] on span "Pine-Spruce - 2" at bounding box center [86, 342] width 82 height 14
click at [1291, 129] on input "20" at bounding box center [1366, 139] width 166 height 21
click at [1296, 140] on input "20" at bounding box center [1366, 139] width 166 height 21
type input "50"
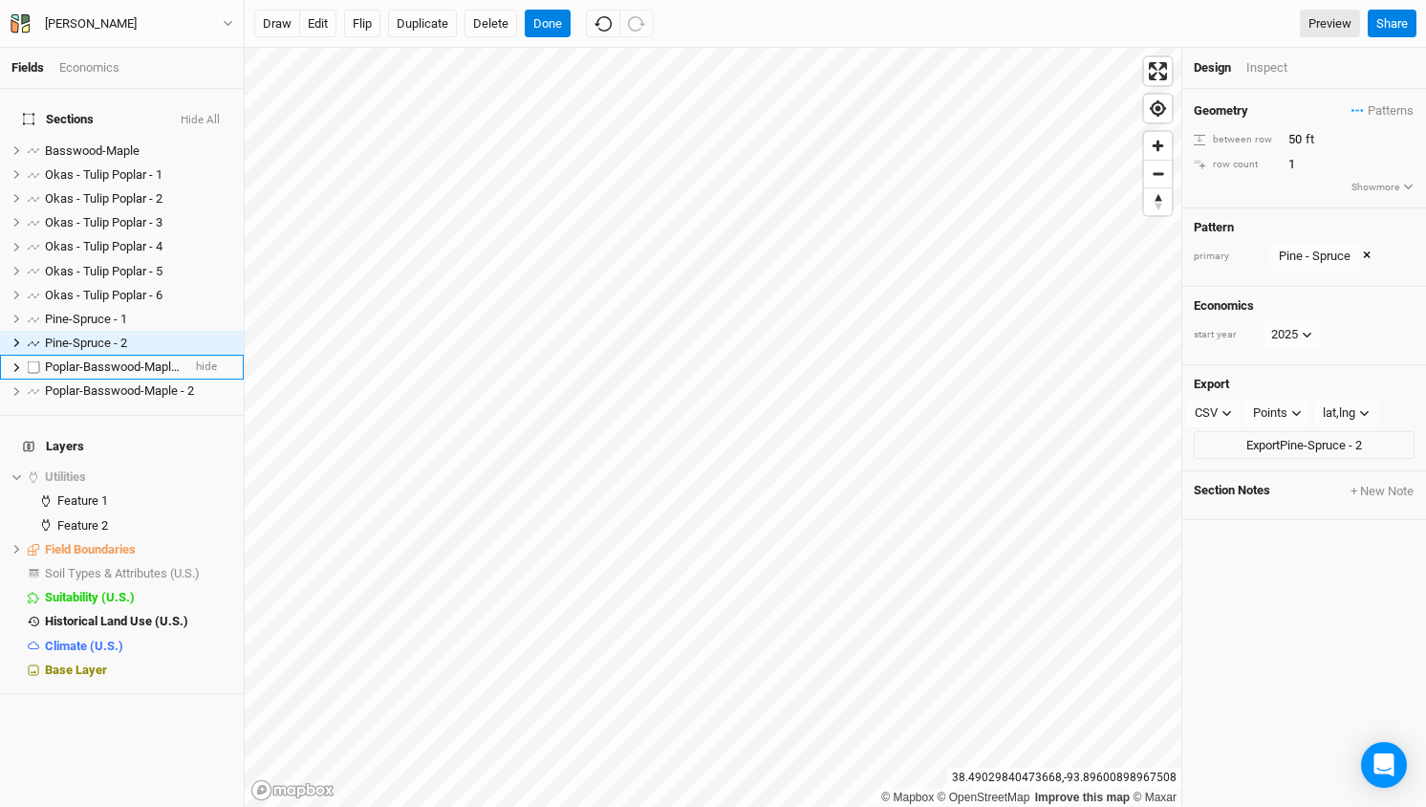
click at [95, 359] on span "Poplar-Basswood-Maple - 1" at bounding box center [119, 366] width 149 height 14
click at [1293, 137] on input "20" at bounding box center [1366, 139] width 166 height 21
type input "4"
type input "6"
type input "50"
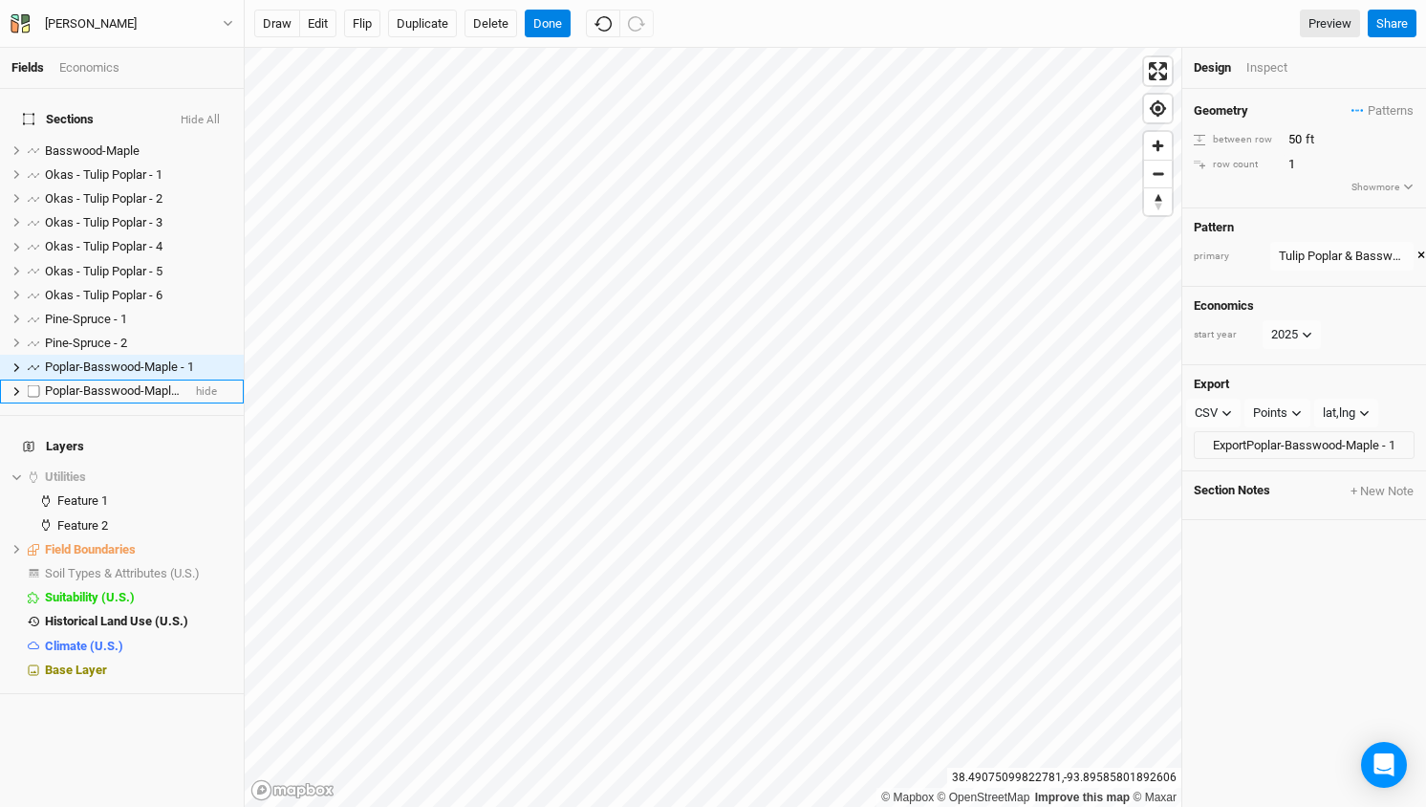
click at [127, 383] on span "Poplar-Basswood-Maple - 2" at bounding box center [119, 390] width 149 height 14
click at [1296, 142] on input "20" at bounding box center [1366, 139] width 166 height 21
type input "50"
click at [550, 22] on button "Done" at bounding box center [548, 24] width 46 height 29
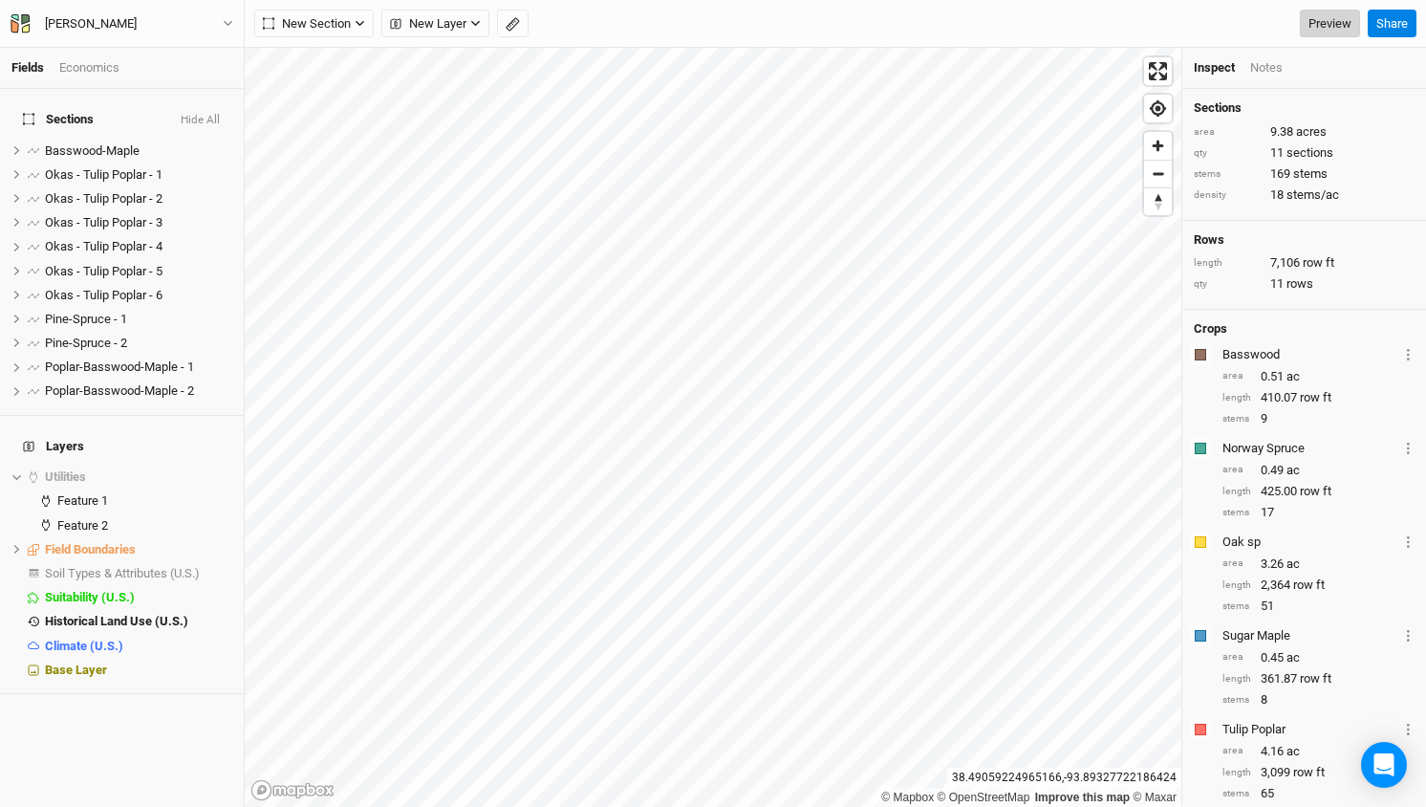
click at [1318, 30] on link "Preview" at bounding box center [1330, 24] width 60 height 29
click at [1290, 266] on div "7,106 row ft" at bounding box center [1317, 262] width 94 height 17
click at [76, 143] on span "Basswood-Maple" at bounding box center [92, 150] width 95 height 14
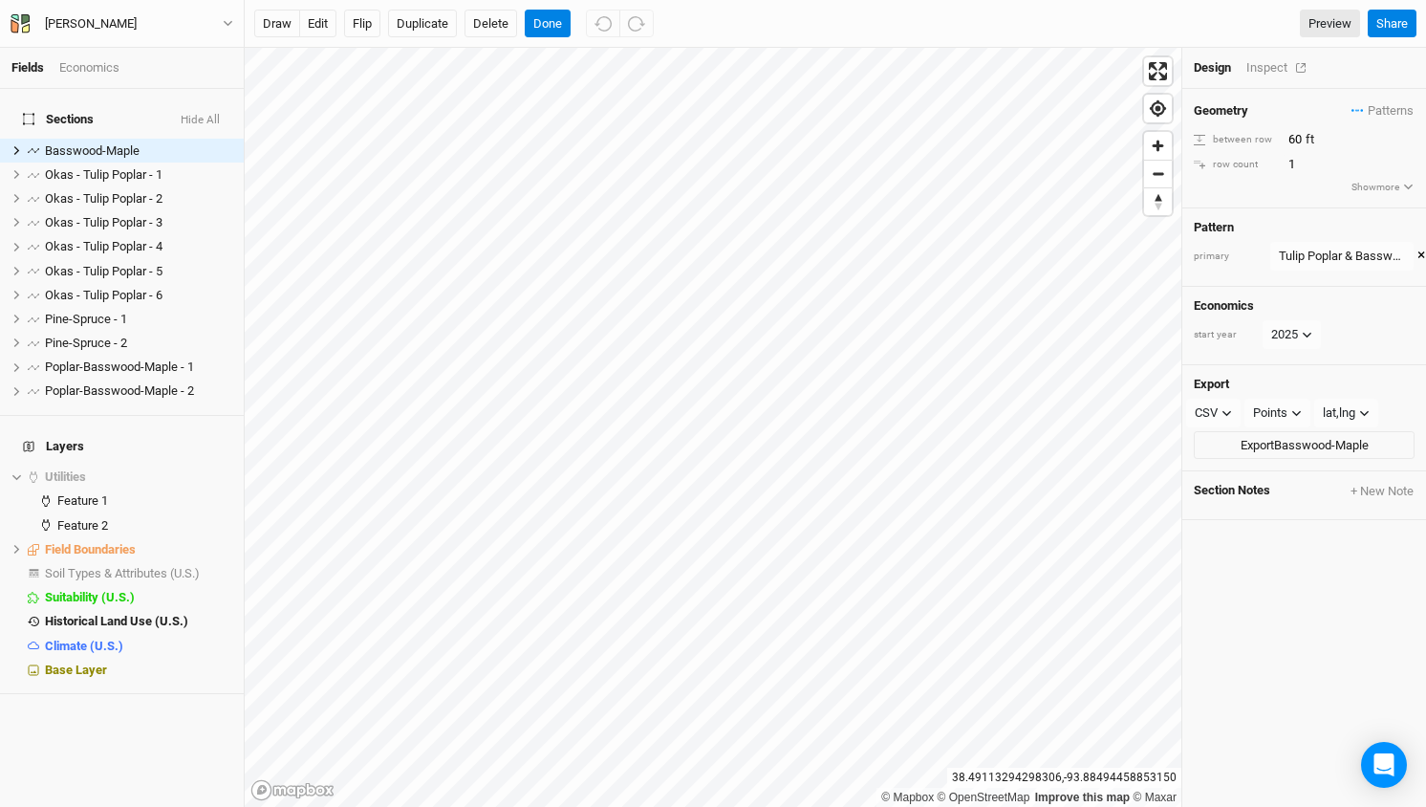
click at [1265, 64] on div "Inspect" at bounding box center [1280, 67] width 68 height 17
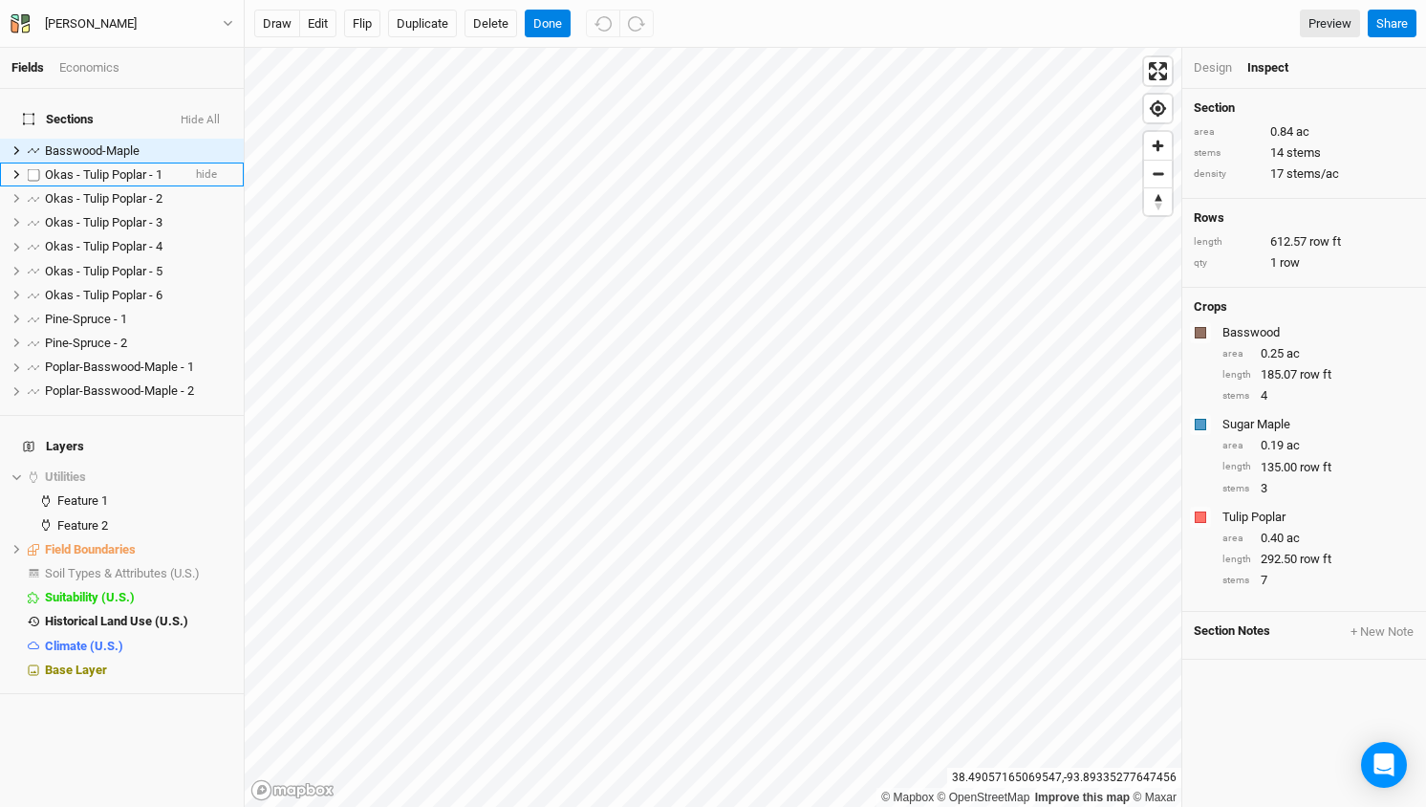
click at [94, 167] on span "Okas - Tulip Poplar - 1" at bounding box center [104, 174] width 118 height 14
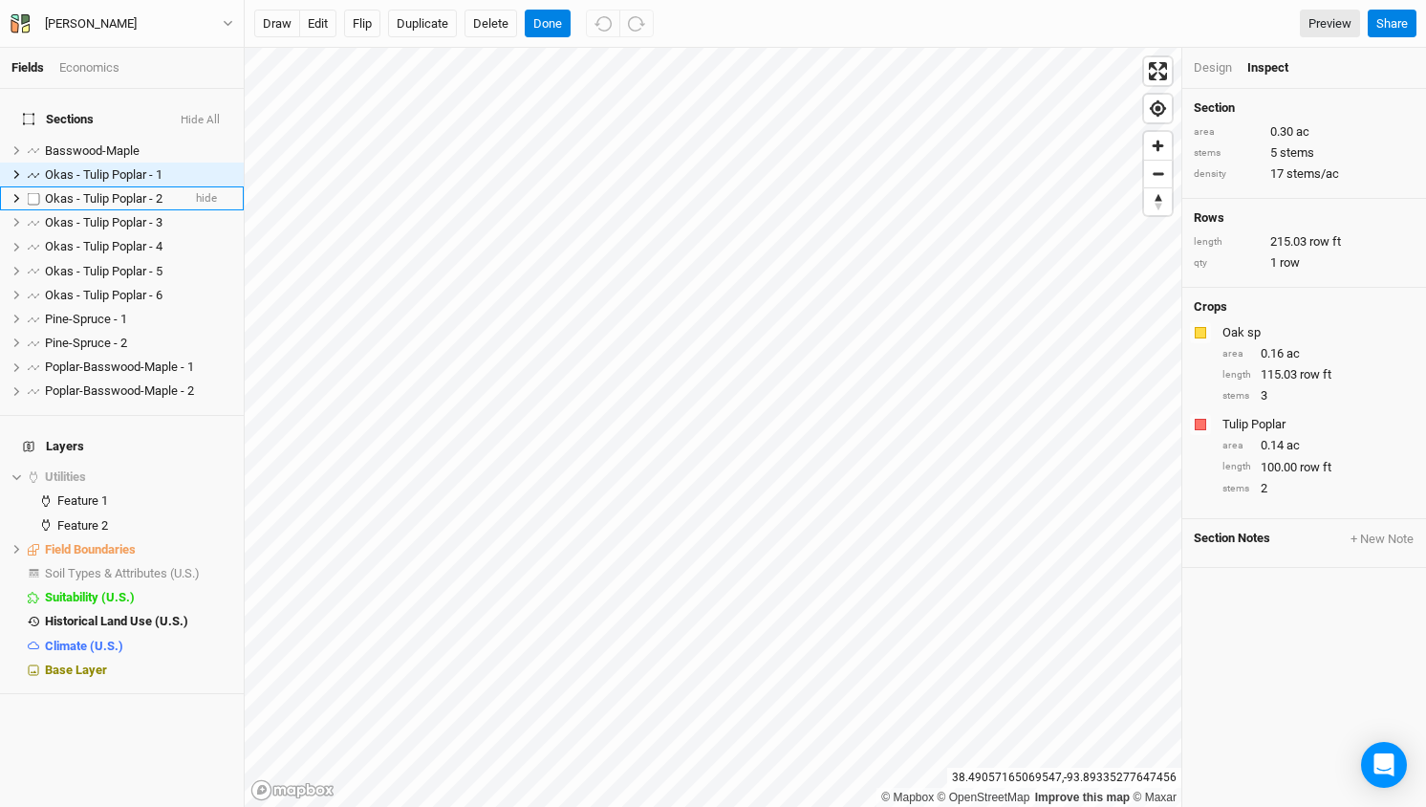
click at [93, 191] on span "Okas - Tulip Poplar - 2" at bounding box center [104, 198] width 118 height 14
click at [93, 215] on span "Okas - Tulip Poplar - 3" at bounding box center [104, 222] width 118 height 14
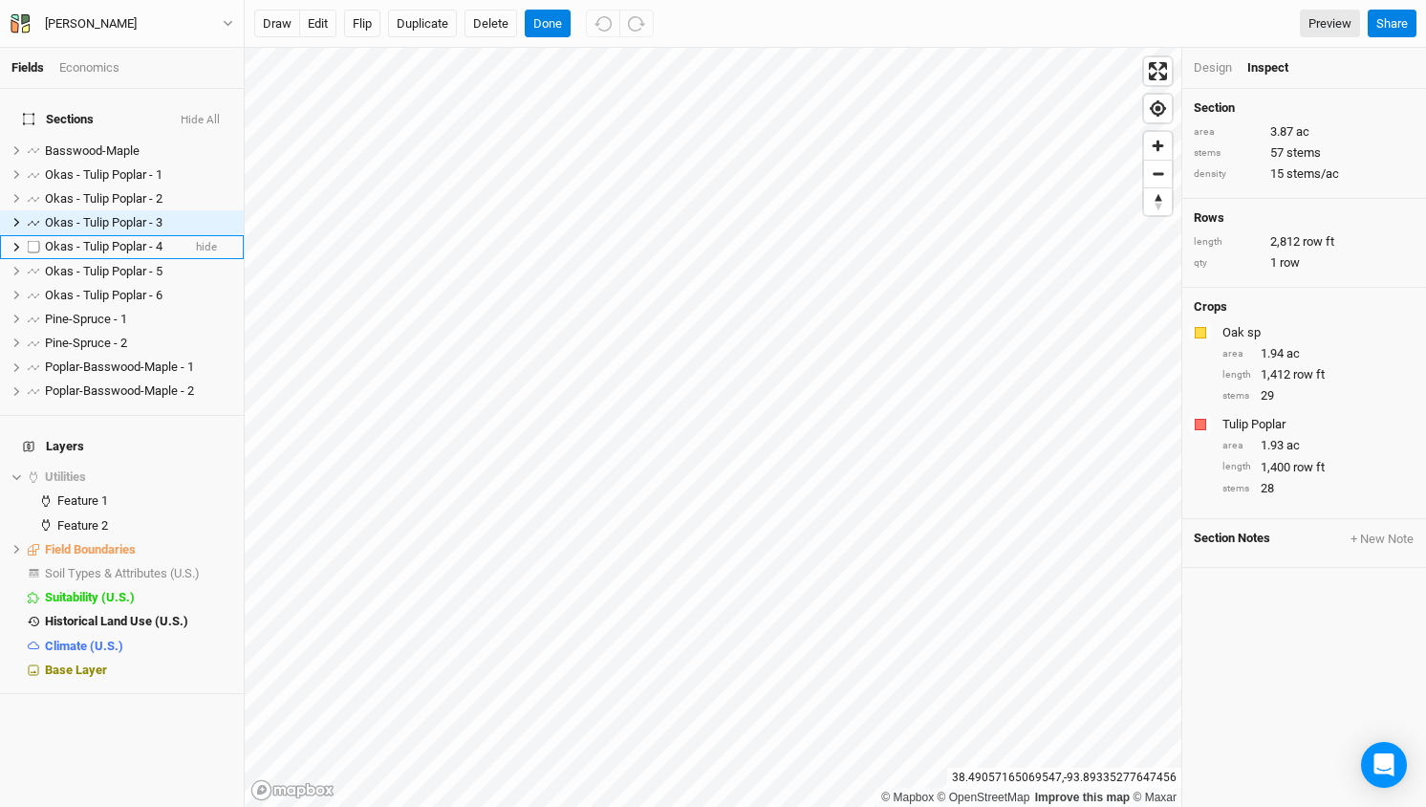
click at [89, 239] on span "Okas - Tulip Poplar - 4" at bounding box center [104, 246] width 118 height 14
click at [88, 264] on span "Okas - Tulip Poplar - 5" at bounding box center [104, 271] width 118 height 14
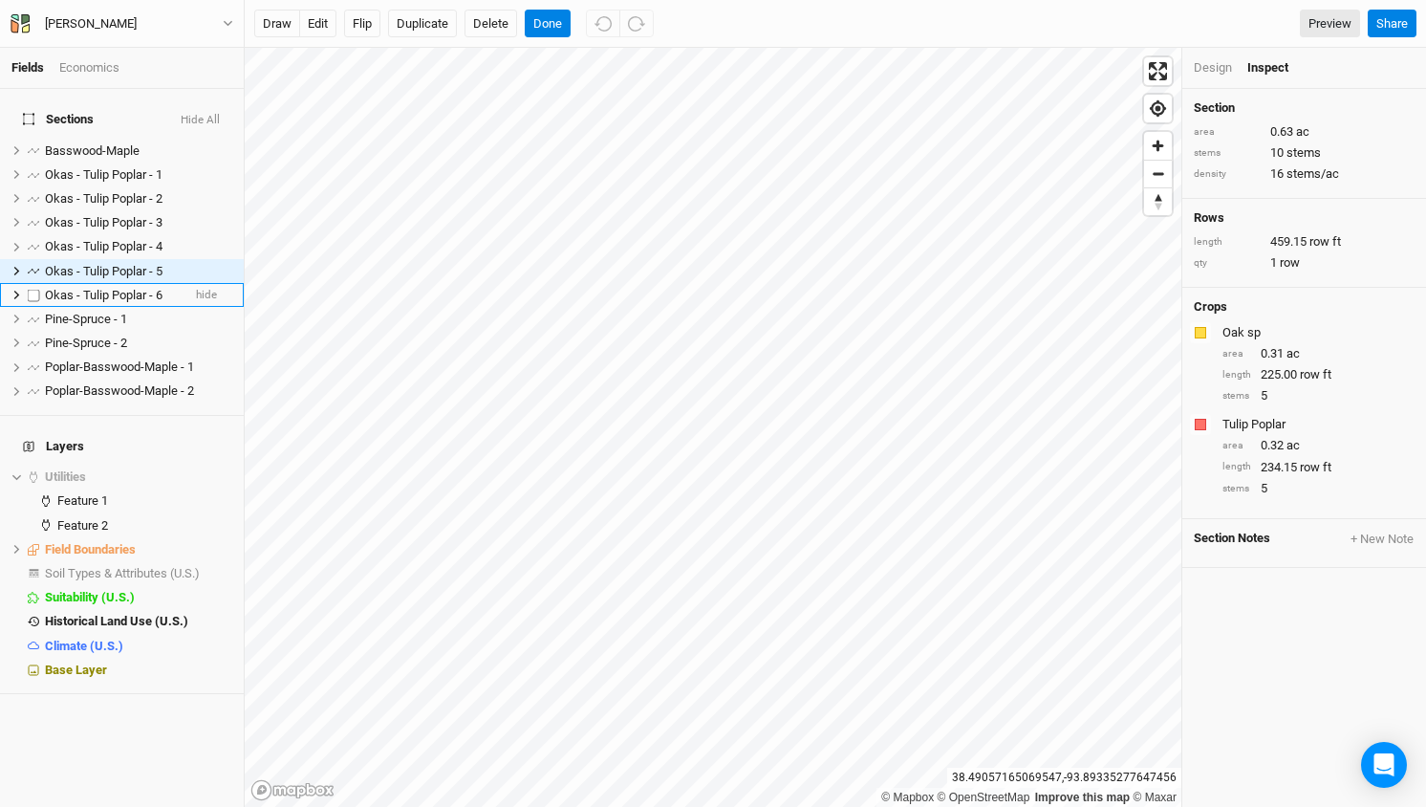
click at [86, 288] on li "Okas - Tulip Poplar - 6 hide" at bounding box center [122, 295] width 244 height 24
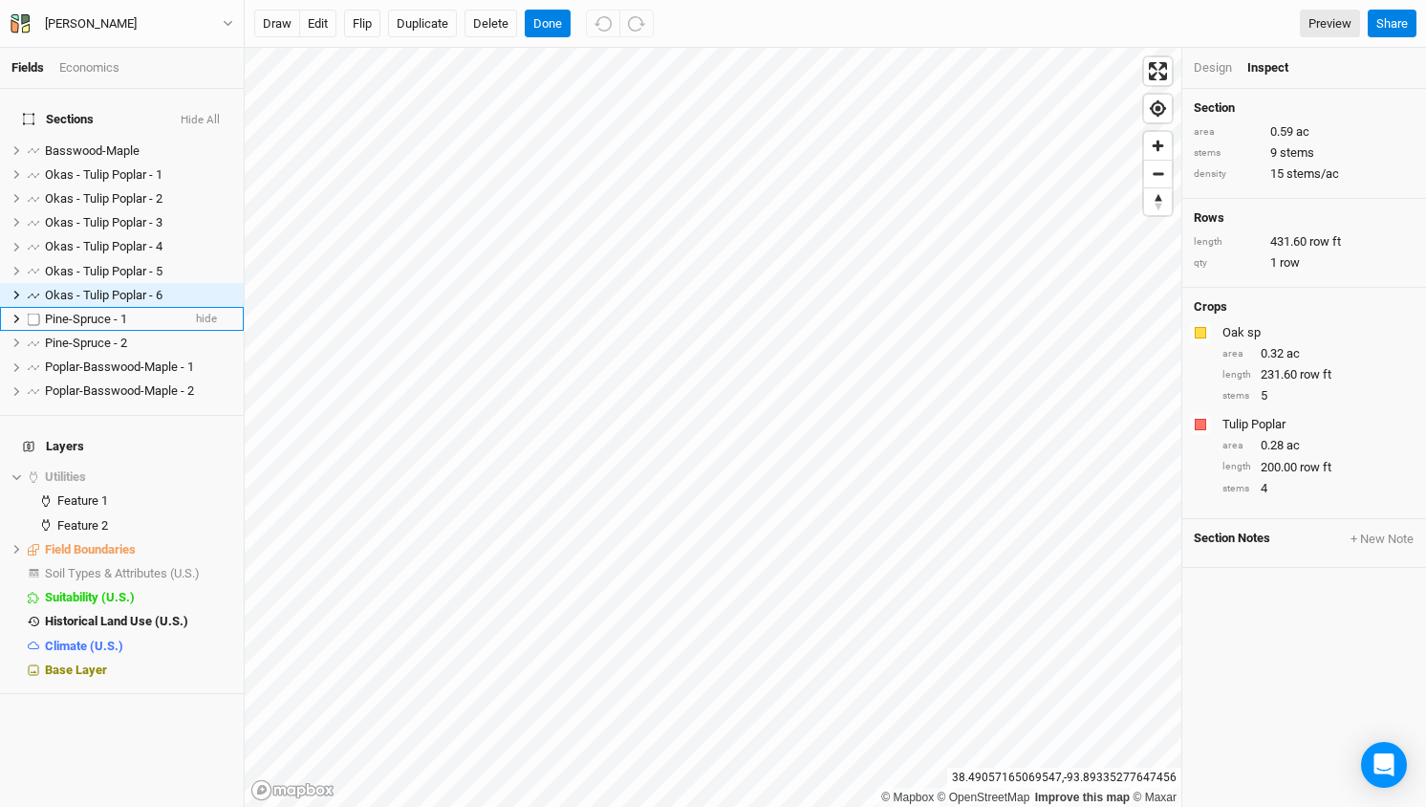
click at [85, 312] on span "Pine-Spruce - 1" at bounding box center [86, 319] width 82 height 14
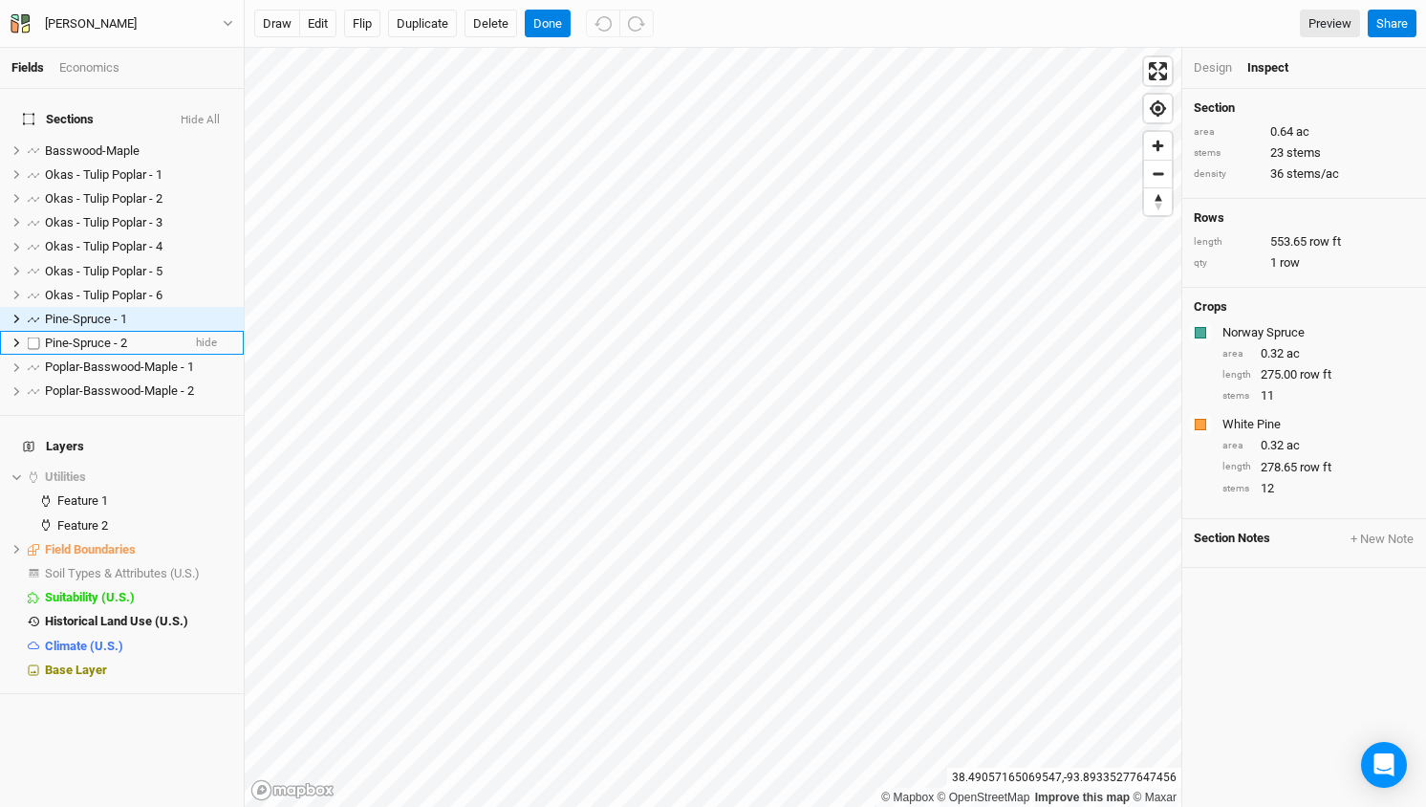
click at [84, 335] on span "Pine-Spruce - 2" at bounding box center [86, 342] width 82 height 14
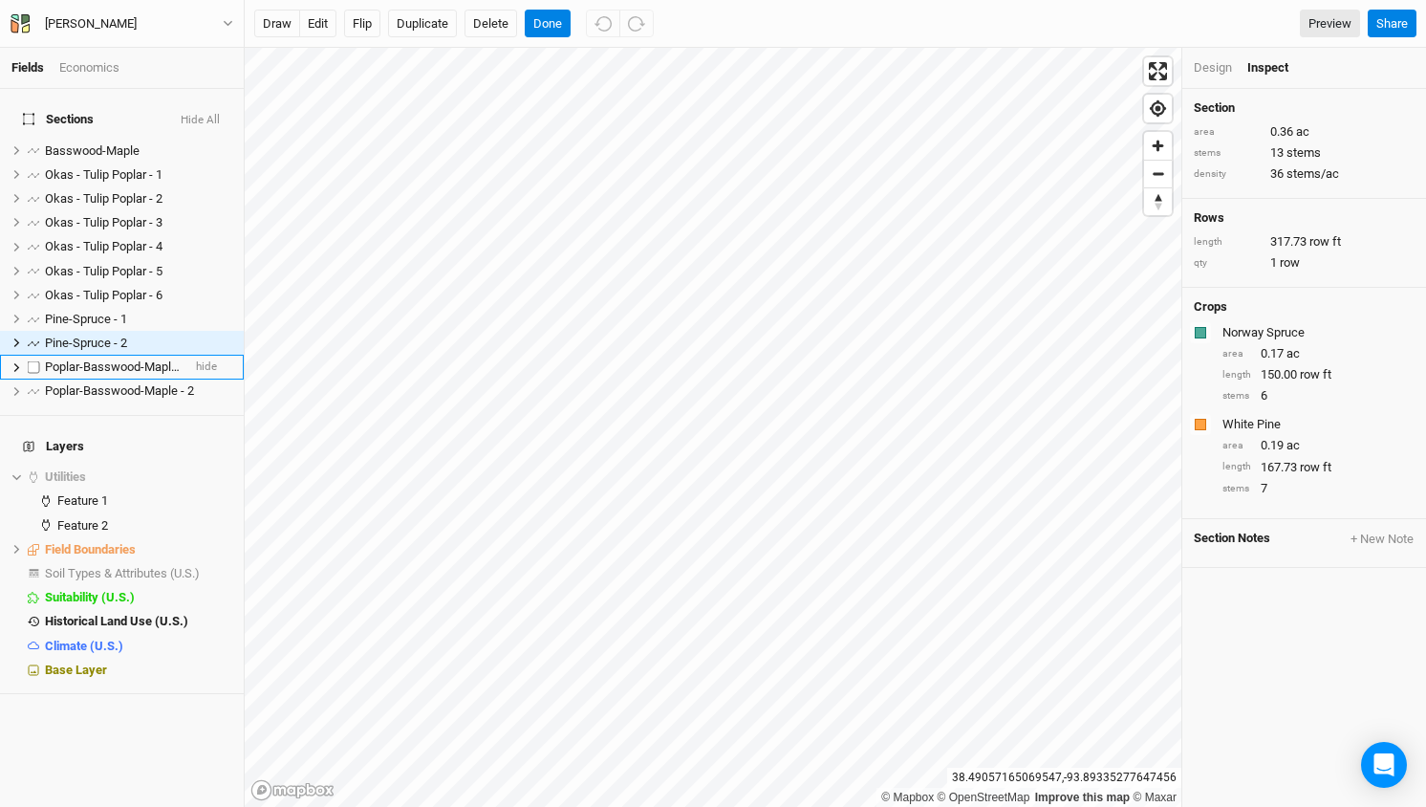
click at [82, 359] on span "Poplar-Basswood-Maple - 1" at bounding box center [119, 366] width 149 height 14
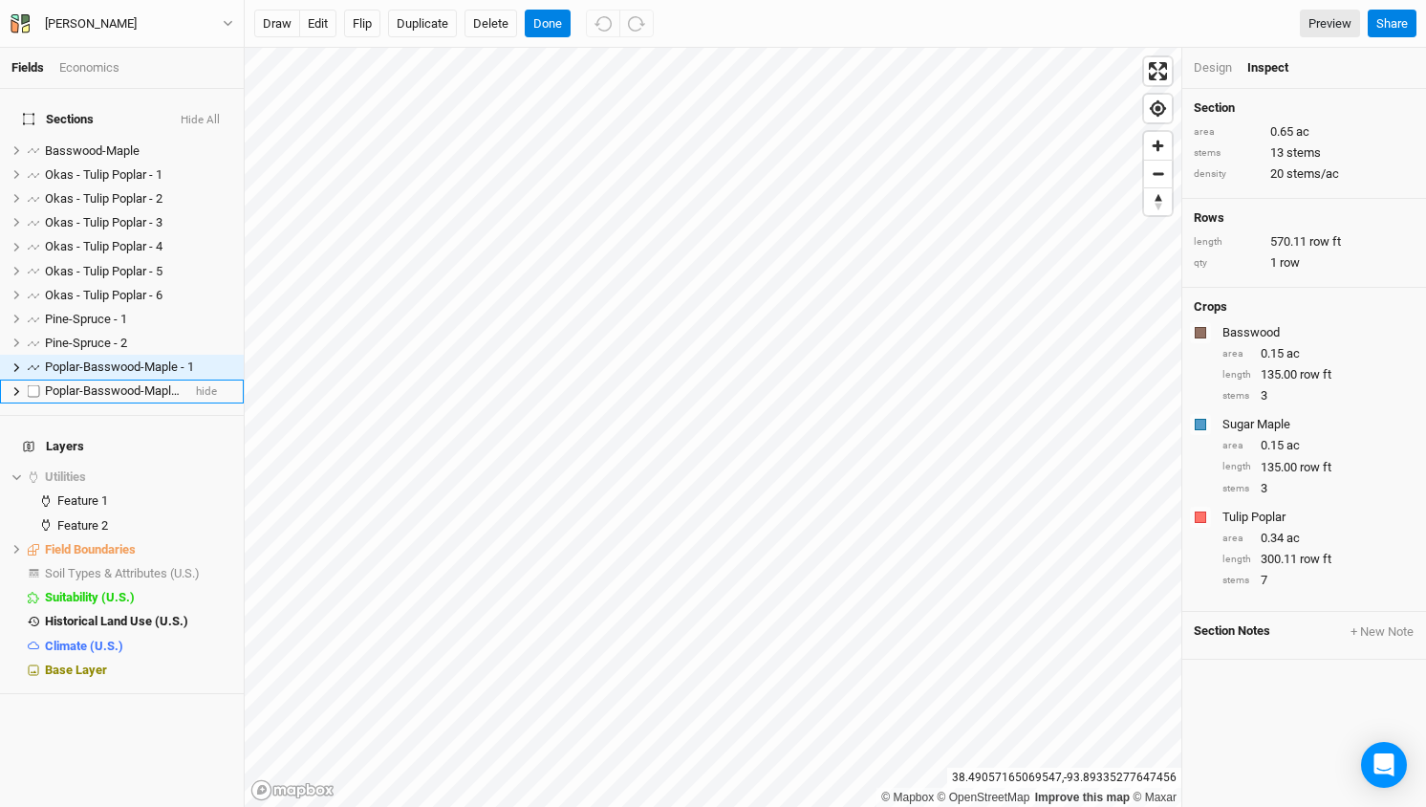
click at [80, 383] on span "Poplar-Basswood-Maple - 2" at bounding box center [119, 390] width 149 height 14
click at [546, 24] on button "Done" at bounding box center [548, 24] width 46 height 29
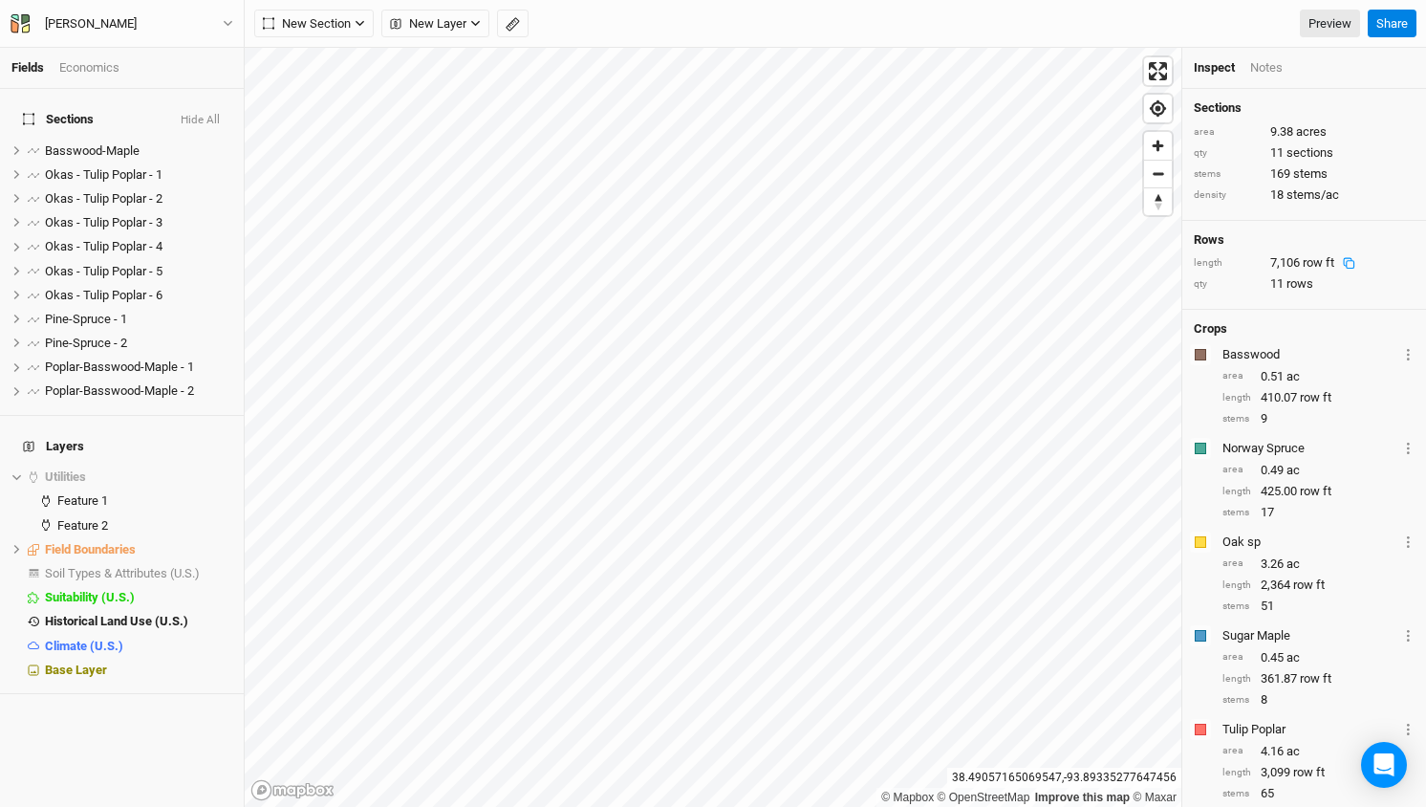
click at [1351, 262] on icon at bounding box center [1349, 263] width 12 height 12
